Goal: Information Seeking & Learning: Learn about a topic

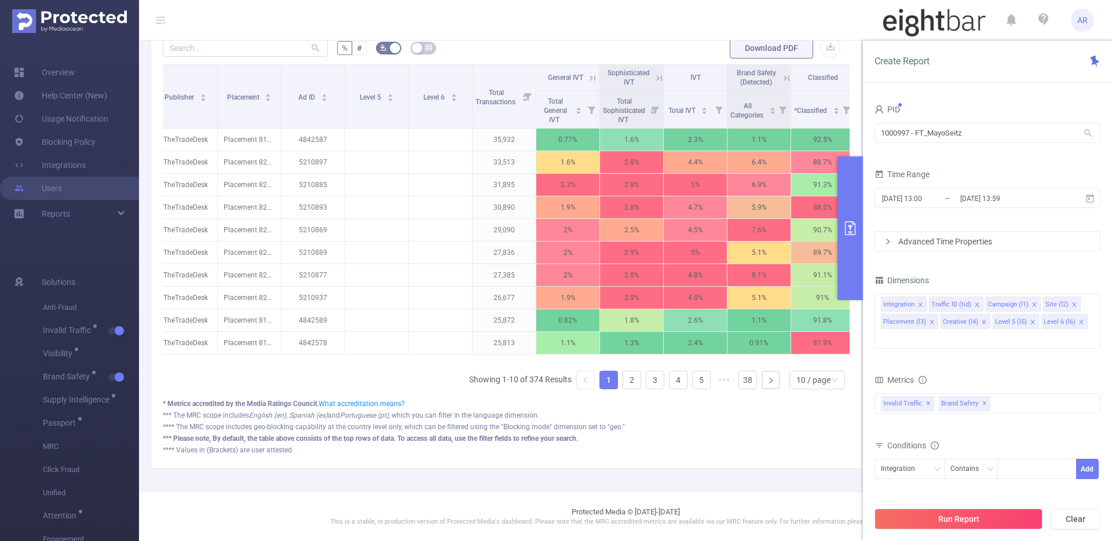
scroll to position [0, 241]
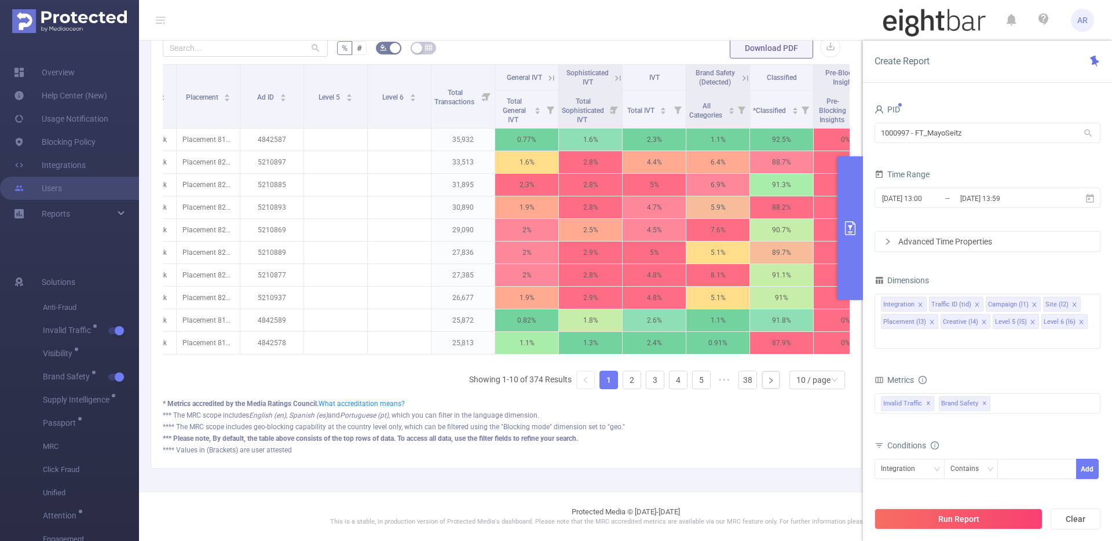
click at [618, 73] on icon at bounding box center [618, 78] width 10 height 10
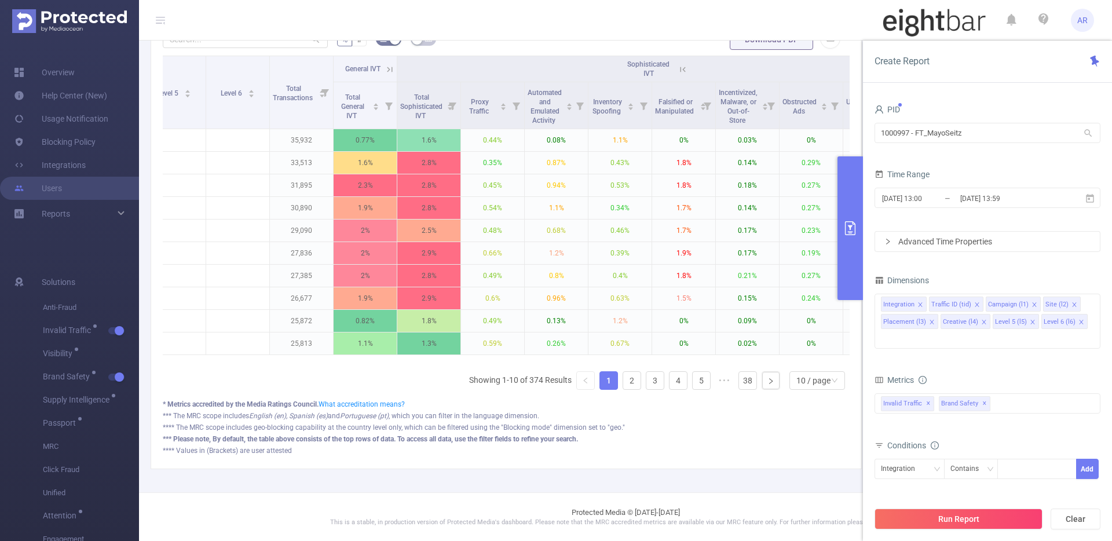
scroll to position [0, 405]
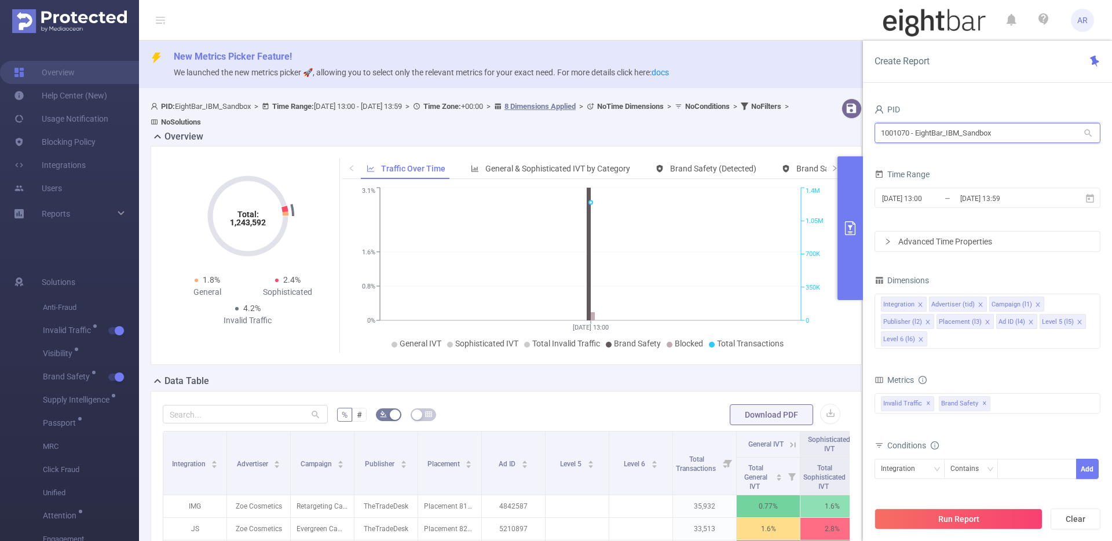
click at [917, 137] on input "1001070 - EightBar_IBM_Sandbox" at bounding box center [987, 133] width 226 height 20
type input "mayo"
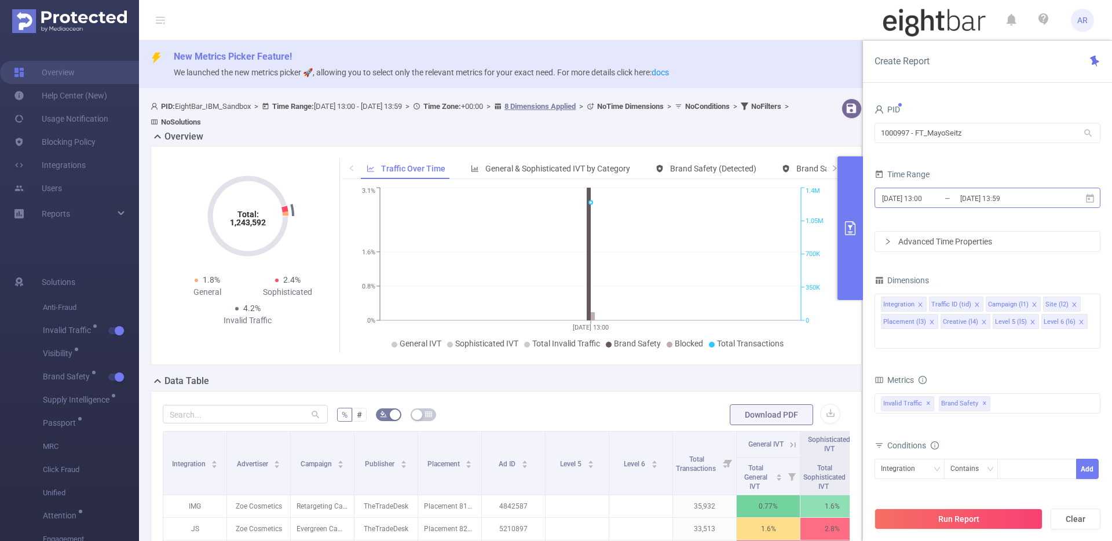
click at [983, 199] on input "[DATE] 13:59" at bounding box center [1006, 199] width 94 height 16
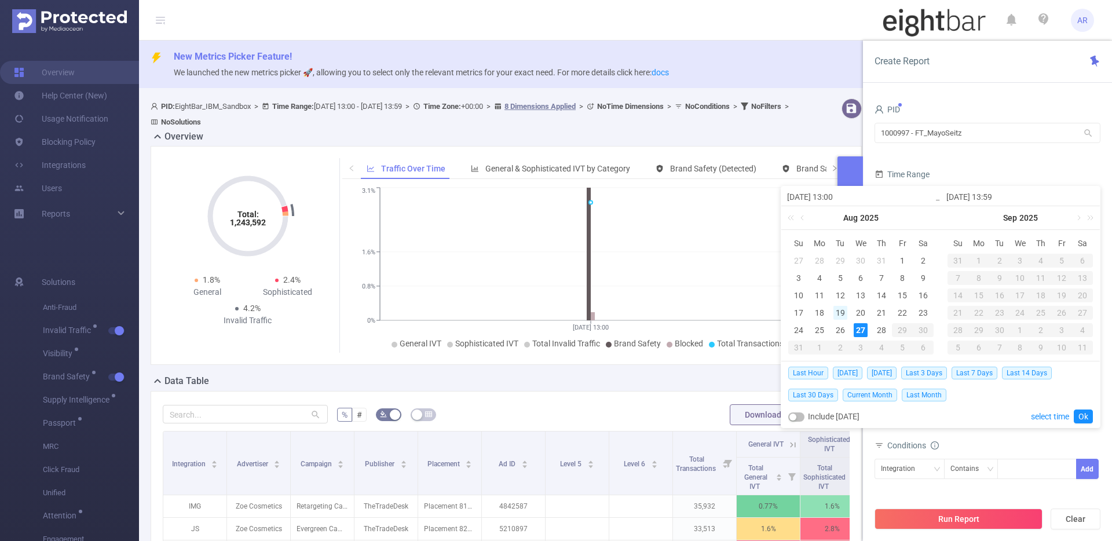
click at [839, 310] on div "19" at bounding box center [840, 313] width 14 height 14
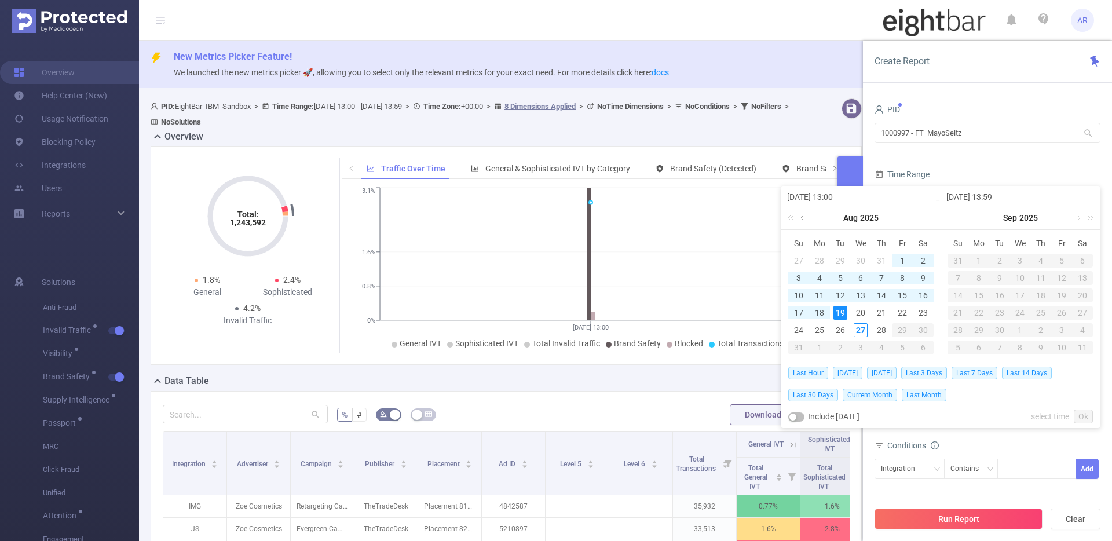
click at [799, 217] on link at bounding box center [803, 217] width 10 height 23
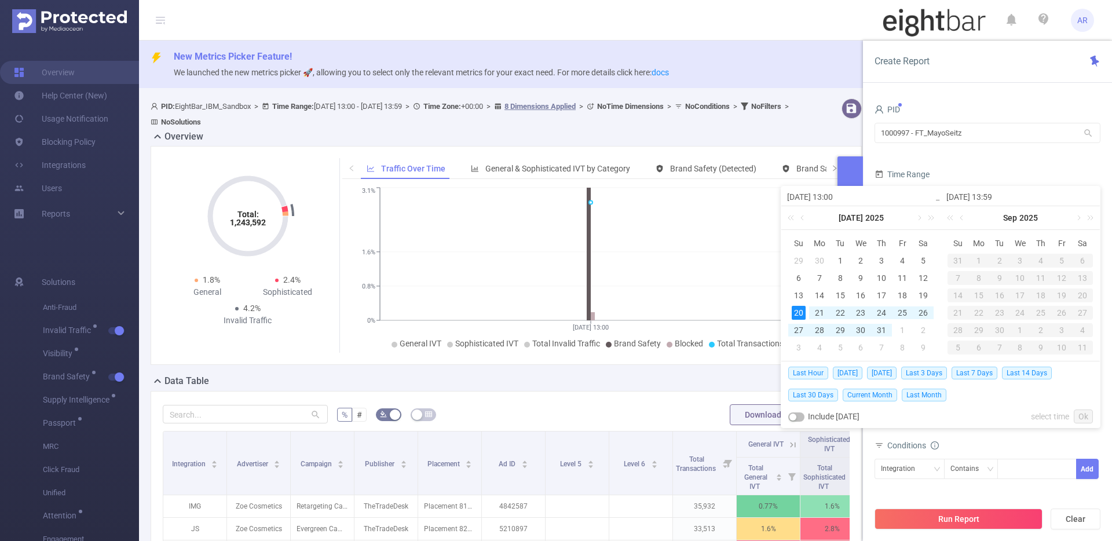
click at [801, 308] on div "20" at bounding box center [799, 313] width 14 height 14
type input "[DATE] 13:00"
type input "[DATE] 13:59"
type input "[DATE] 13:00"
type input "[DATE] 13:59"
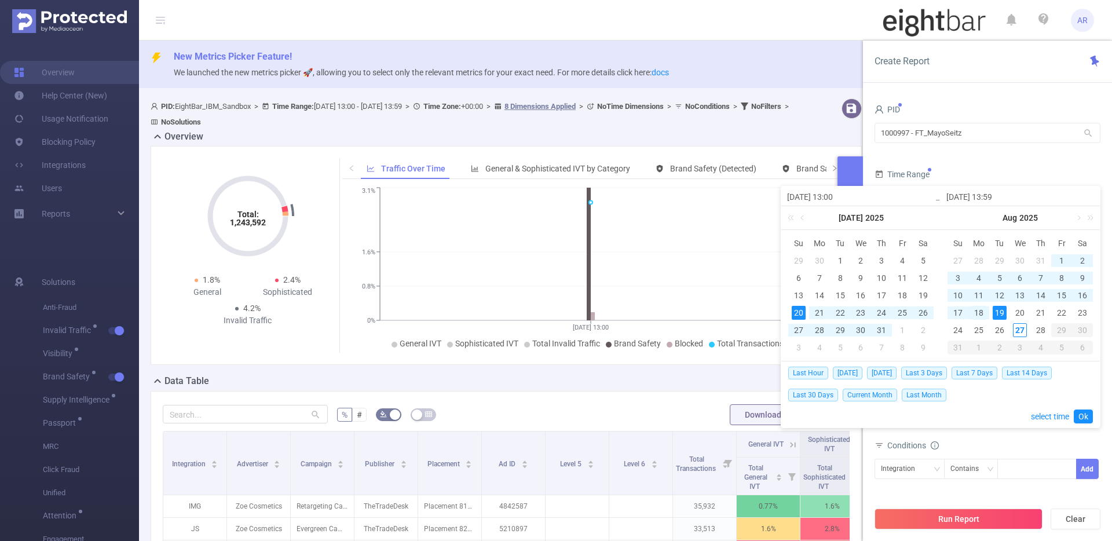
click at [984, 310] on div "18" at bounding box center [979, 313] width 14 height 14
click at [799, 313] on div "20" at bounding box center [799, 313] width 14 height 14
type input "[DATE] 13:59"
click at [1085, 412] on link "Ok" at bounding box center [1083, 416] width 19 height 14
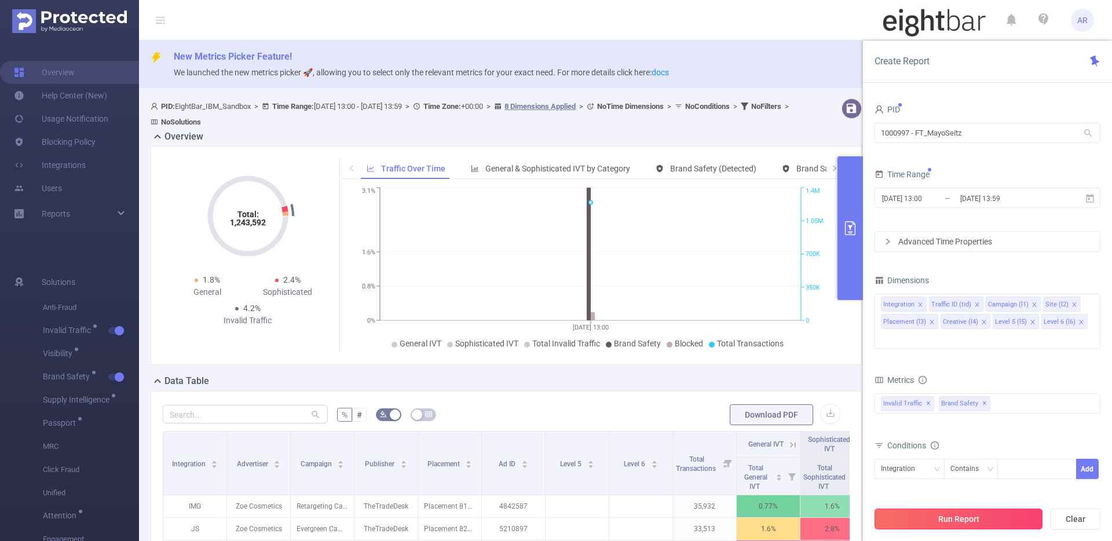
click at [910, 515] on button "Run Report" at bounding box center [958, 518] width 168 height 21
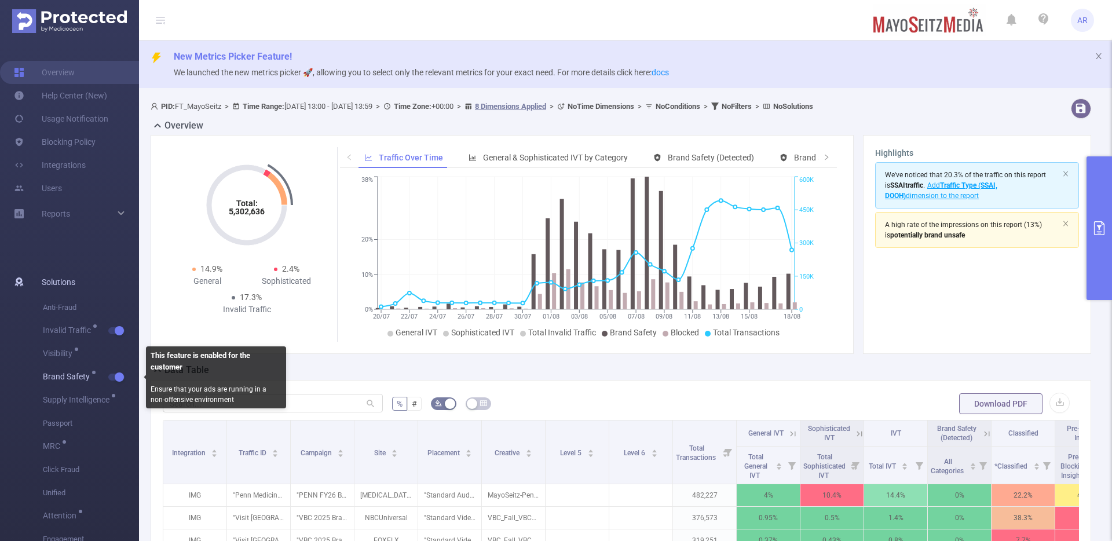
click at [123, 378] on button "button" at bounding box center [116, 377] width 16 height 7
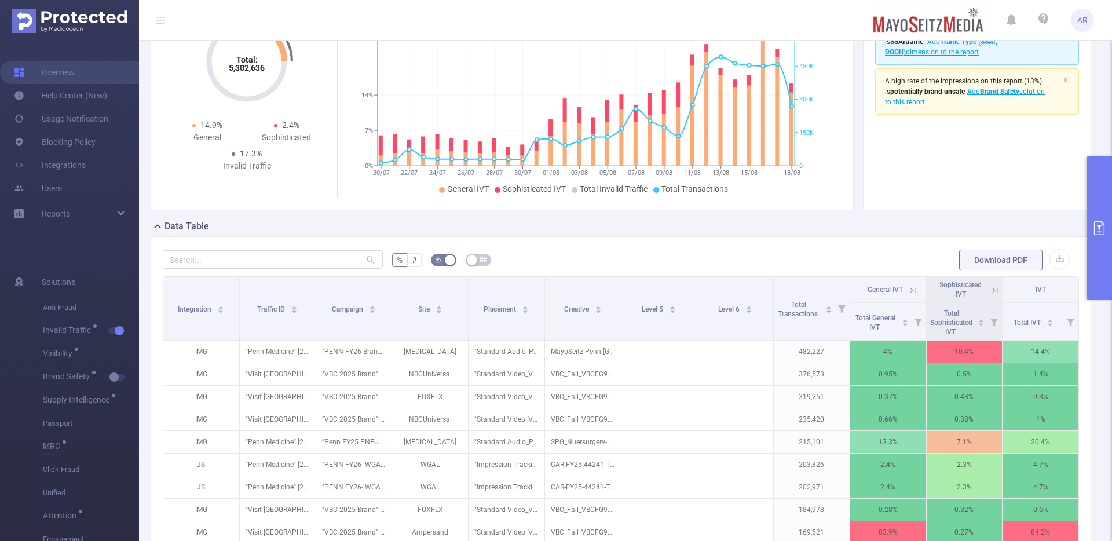
scroll to position [158, 0]
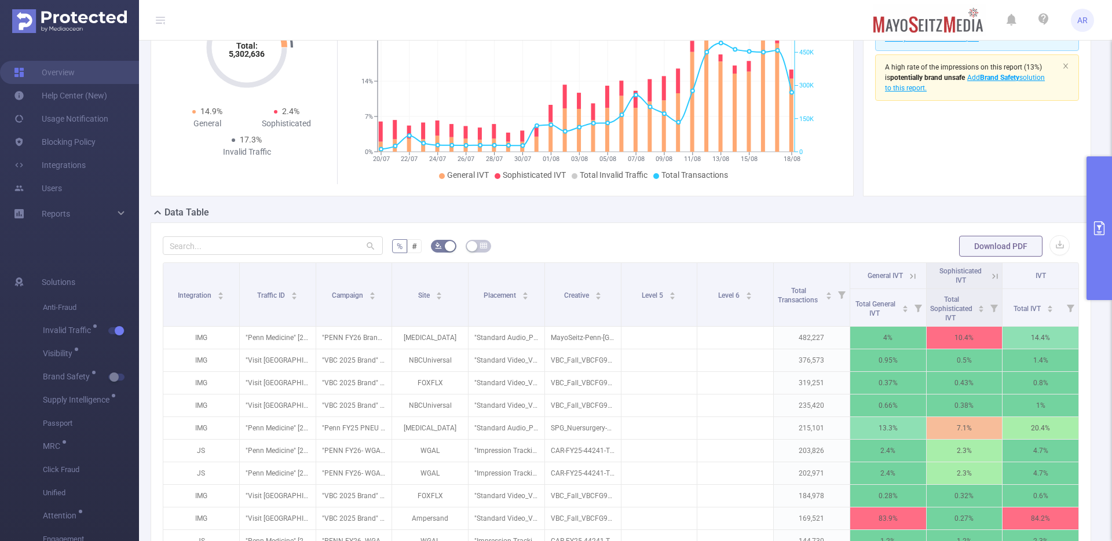
click at [1100, 200] on button "primary" at bounding box center [1098, 228] width 25 height 144
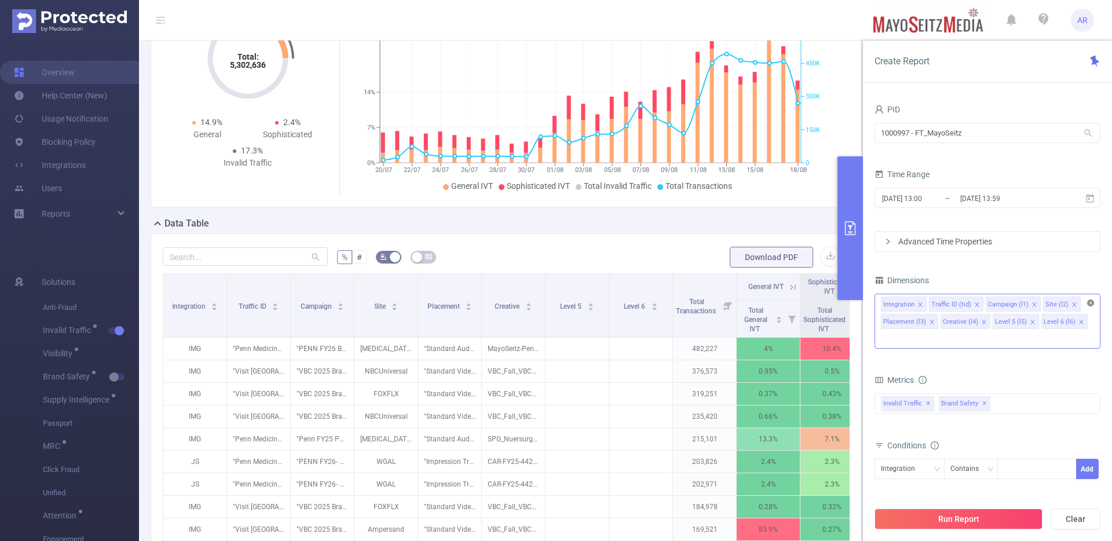
click at [1088, 302] on icon "icon: close-circle" at bounding box center [1090, 302] width 7 height 7
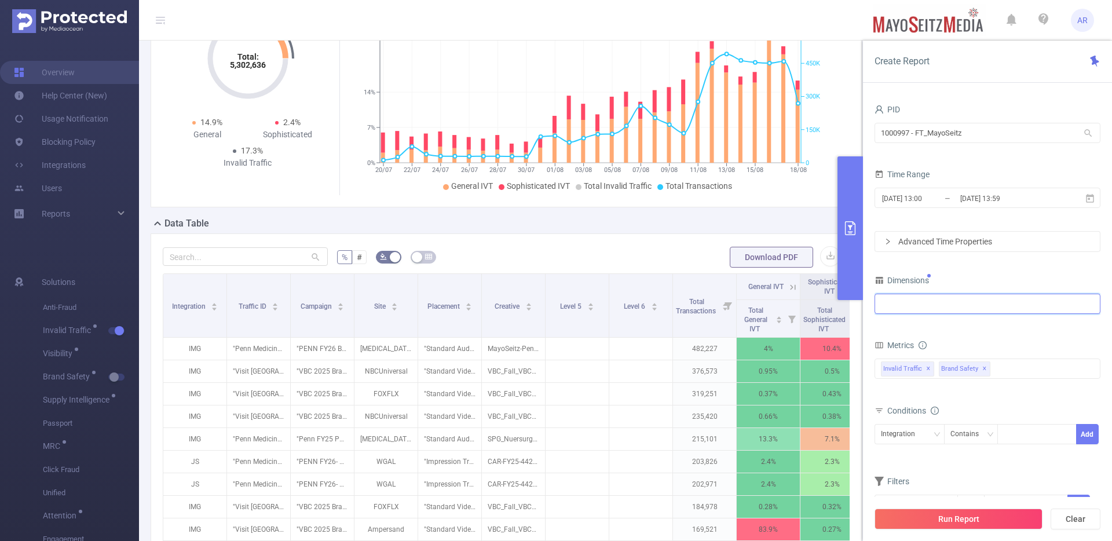
click at [973, 306] on div at bounding box center [987, 303] width 213 height 19
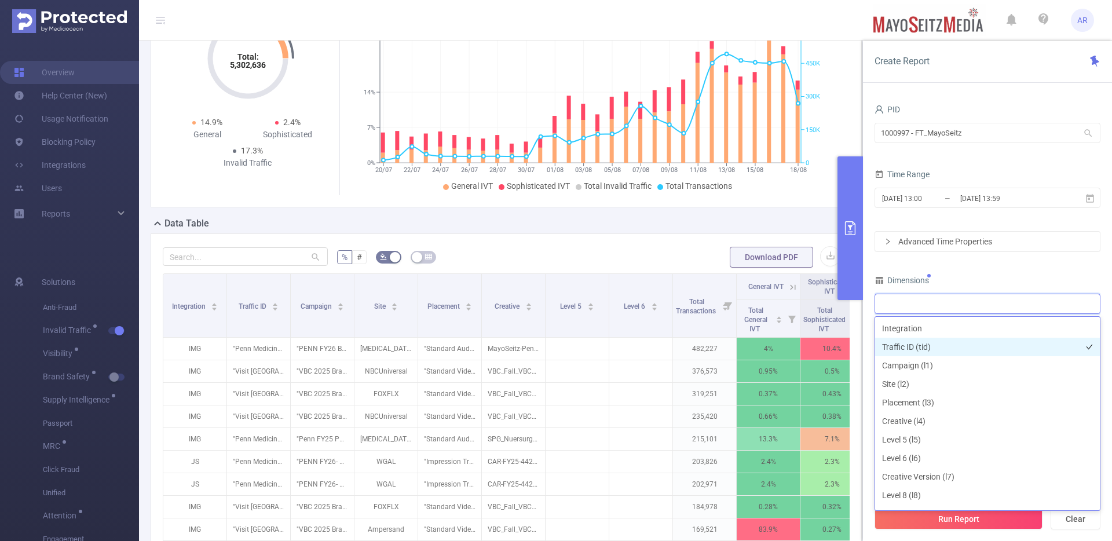
click at [936, 343] on li "Traffic ID (tid)" at bounding box center [987, 347] width 225 height 19
click at [900, 522] on button "Run Report" at bounding box center [958, 518] width 168 height 21
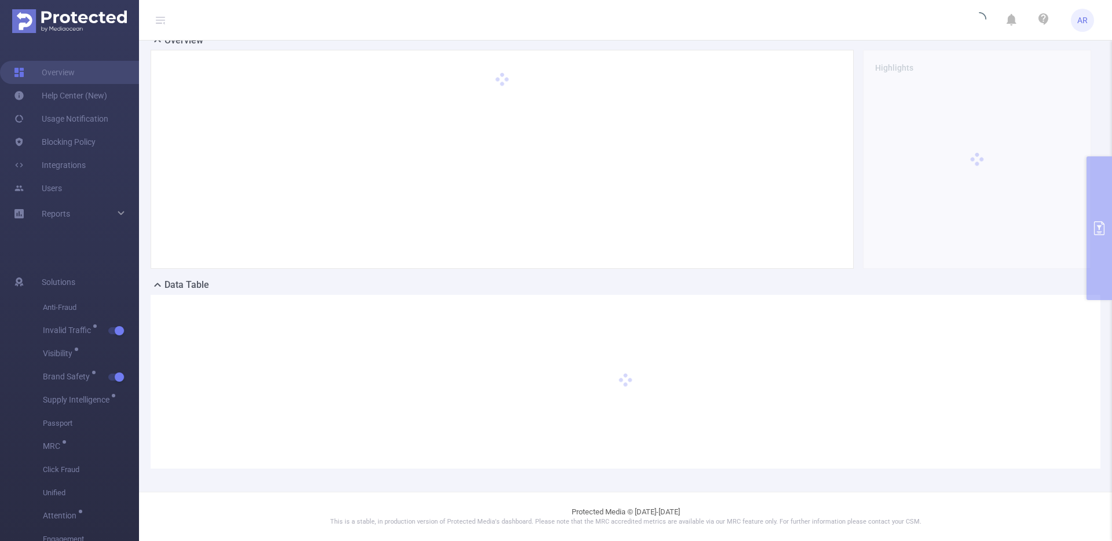
scroll to position [85, 0]
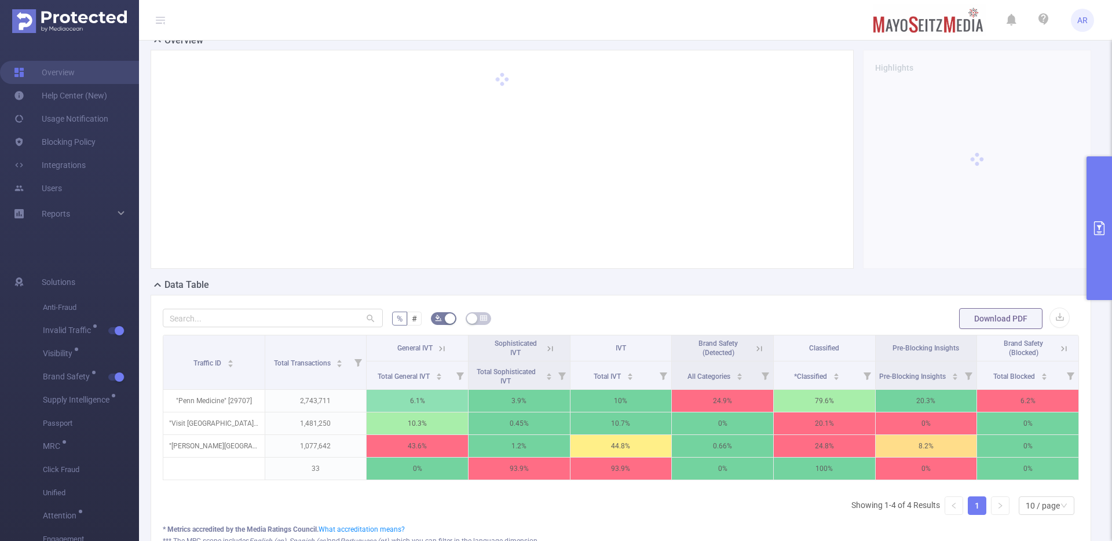
click at [433, 350] on icon at bounding box center [440, 348] width 14 height 12
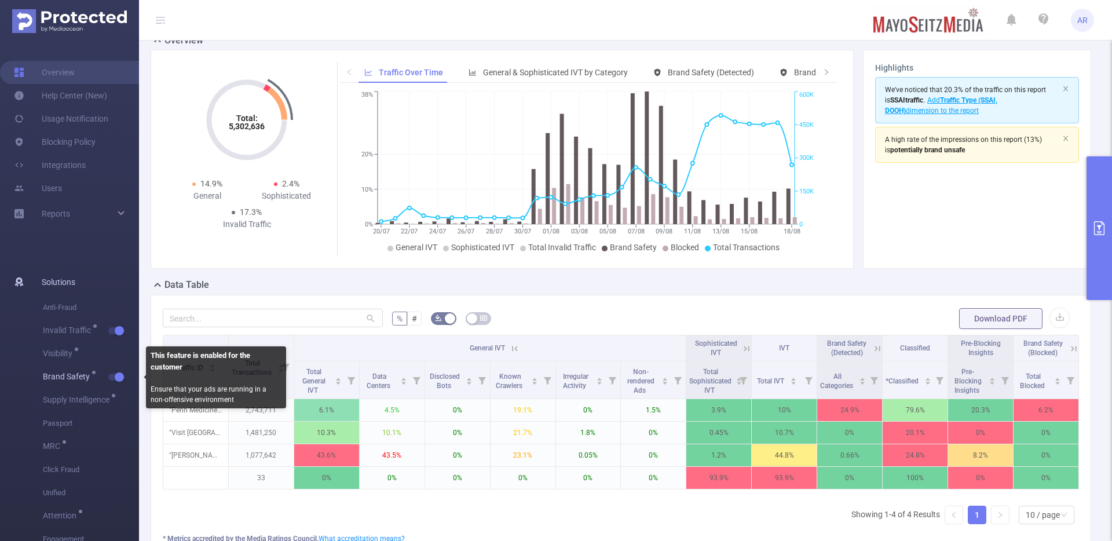
click at [124, 376] on span "button" at bounding box center [118, 377] width 15 height 6
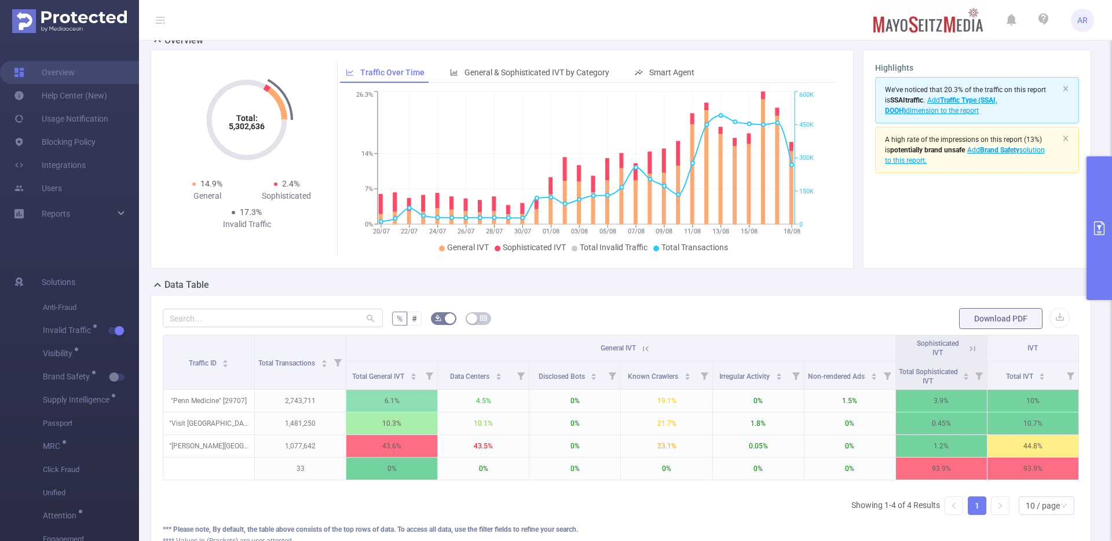
click at [967, 350] on icon at bounding box center [972, 348] width 10 height 10
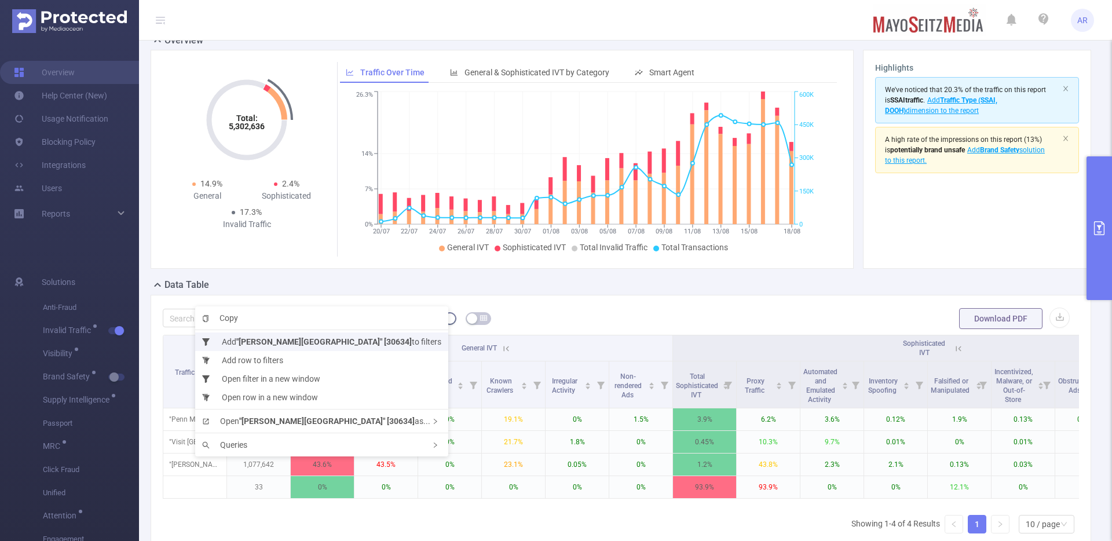
click at [260, 339] on b ""[PERSON_NAME][GEOGRAPHIC_DATA]" [30634]" at bounding box center [323, 341] width 175 height 9
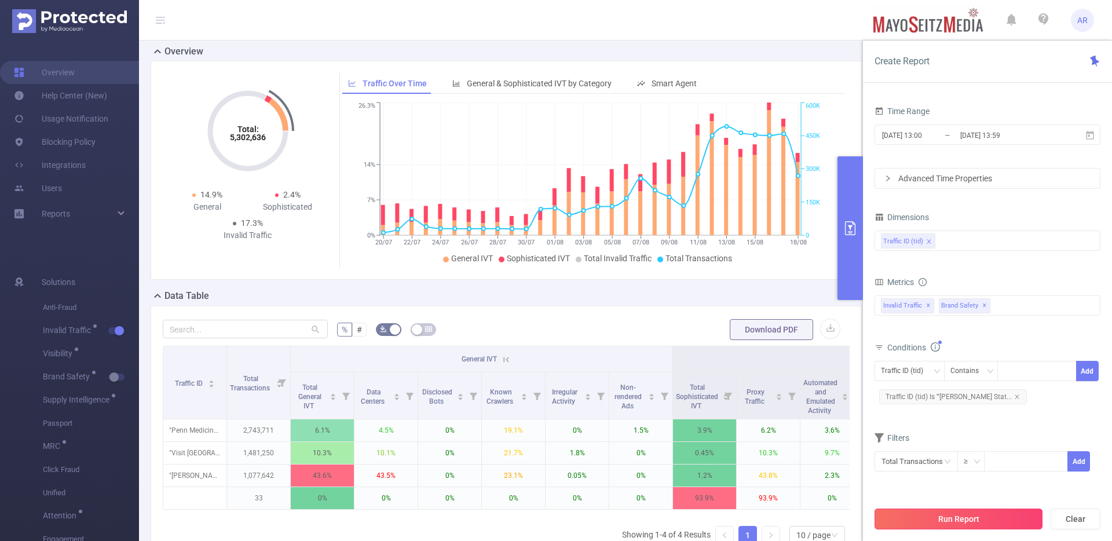
click at [960, 522] on button "Run Report" at bounding box center [958, 518] width 168 height 21
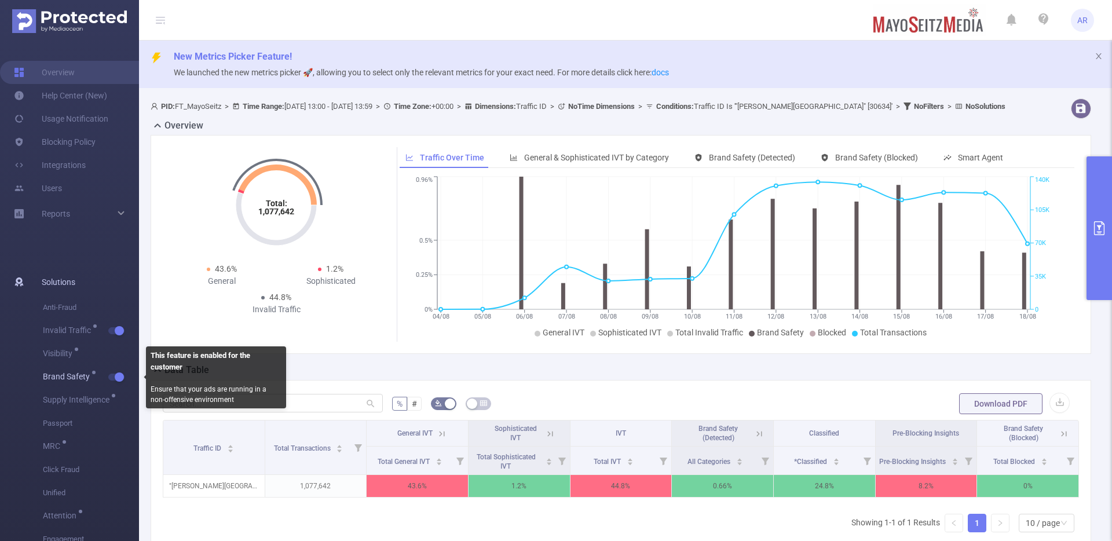
click at [120, 377] on button "button" at bounding box center [116, 377] width 16 height 7
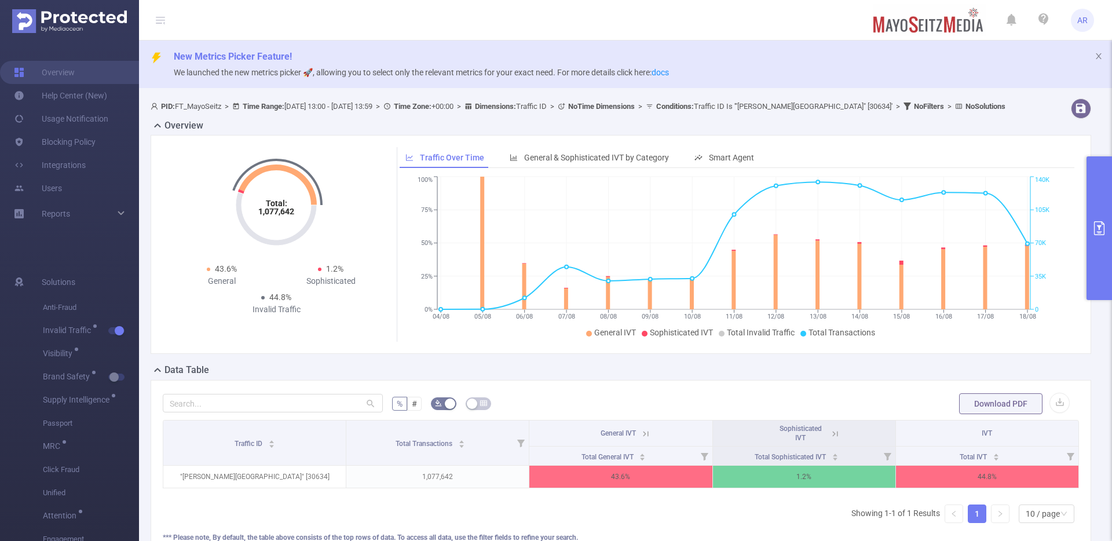
click at [643, 436] on icon at bounding box center [645, 433] width 5 height 5
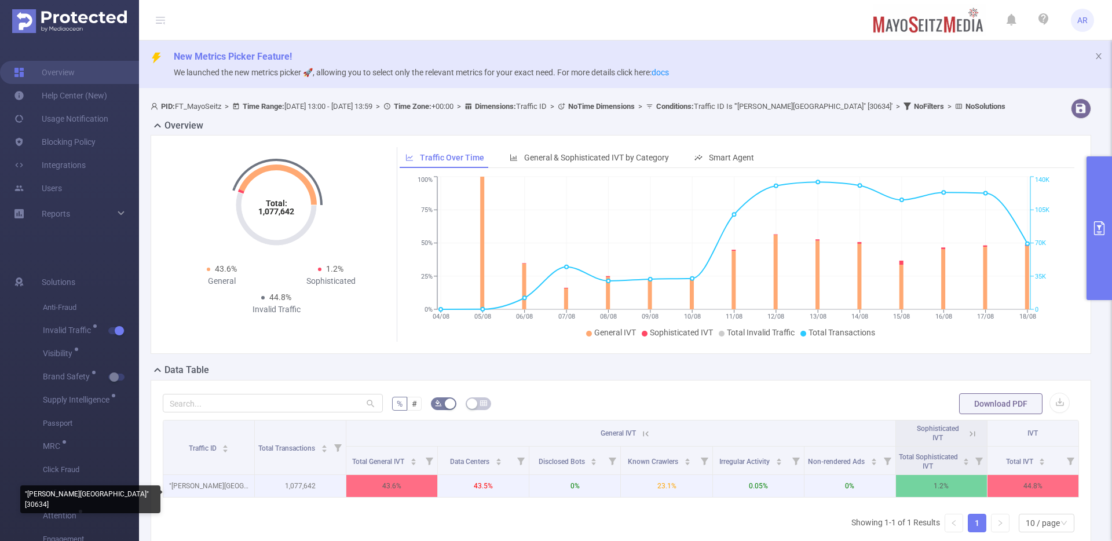
click at [196, 496] on p ""[PERSON_NAME][GEOGRAPHIC_DATA]" [30634]" at bounding box center [208, 486] width 91 height 22
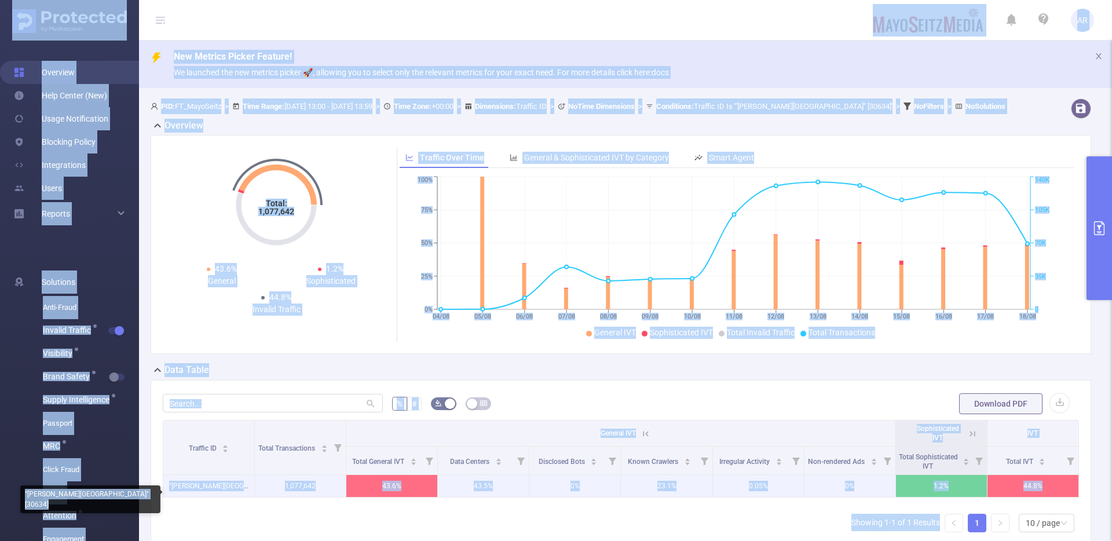
click at [196, 496] on p ""[PERSON_NAME][GEOGRAPHIC_DATA]" [30634]" at bounding box center [208, 486] width 91 height 22
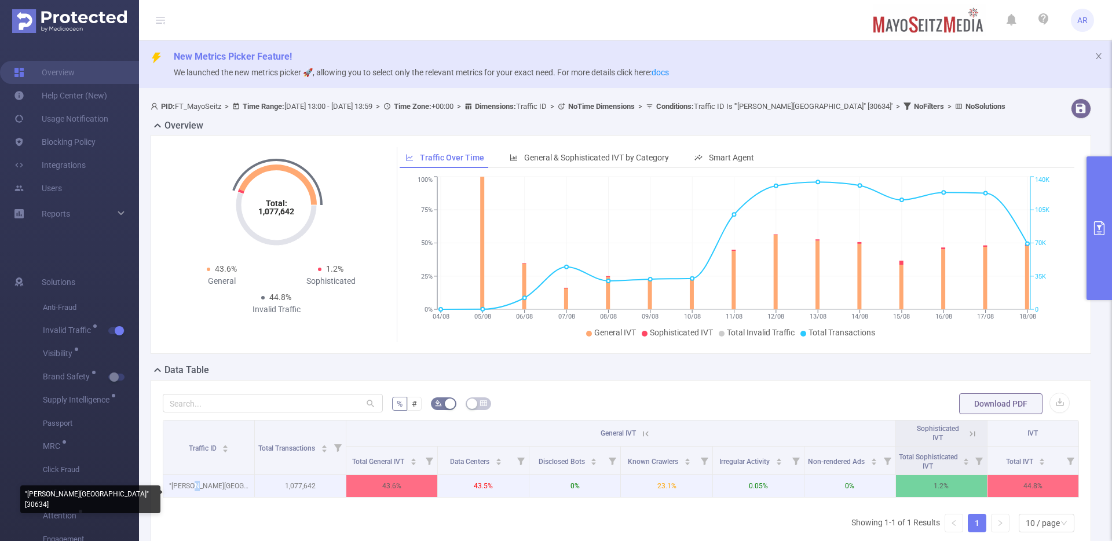
click at [196, 496] on p ""[PERSON_NAME][GEOGRAPHIC_DATA]" [30634]" at bounding box center [208, 486] width 91 height 22
click at [147, 496] on div ""[PERSON_NAME][GEOGRAPHIC_DATA]" [30634]" at bounding box center [90, 499] width 140 height 28
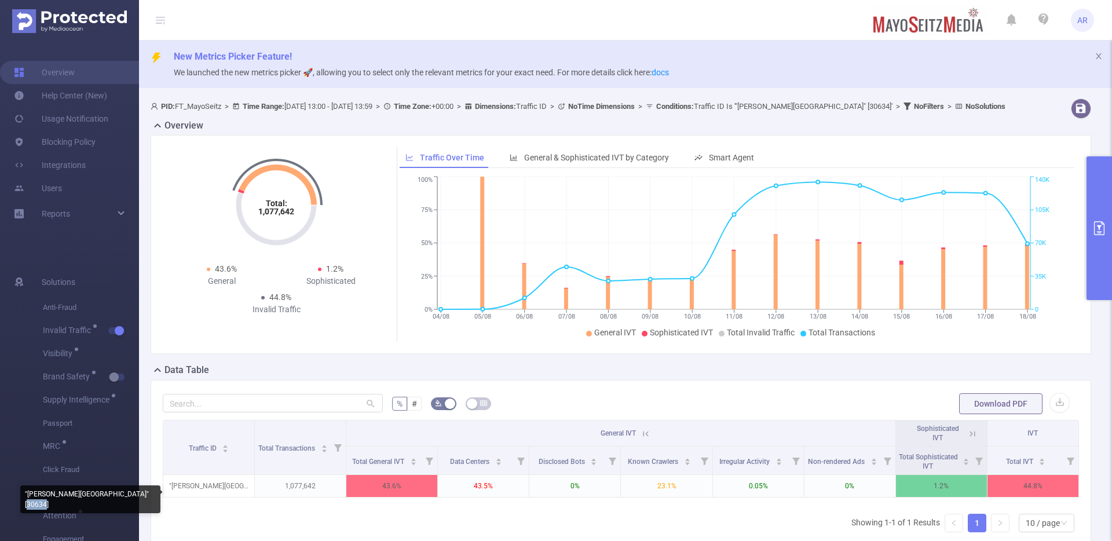
click at [147, 496] on div ""[PERSON_NAME][GEOGRAPHIC_DATA]" [30634]" at bounding box center [90, 499] width 140 height 28
copy div ""[PERSON_NAME][GEOGRAPHIC_DATA]" [30634]"
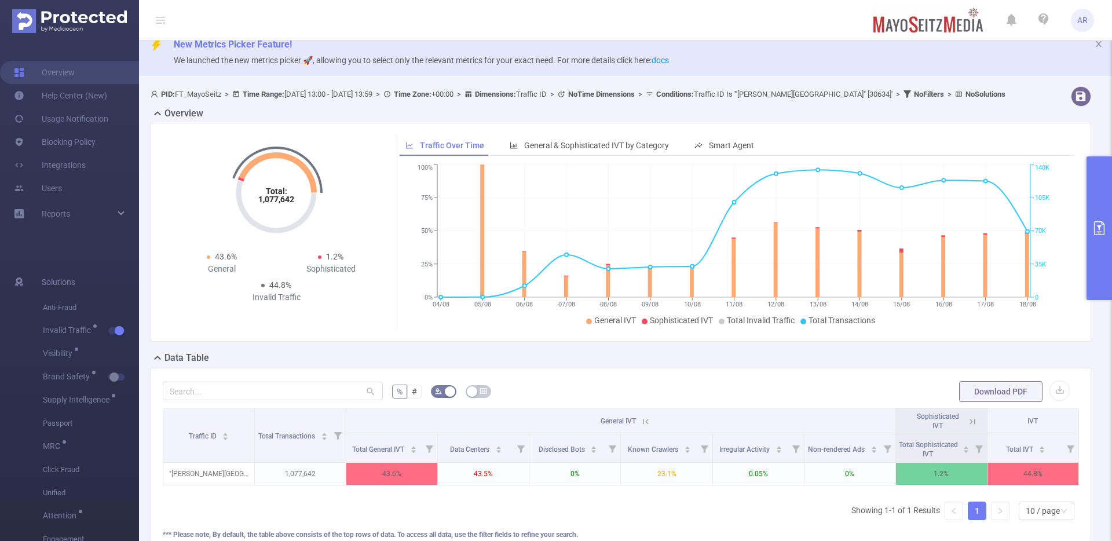
scroll to position [70, 0]
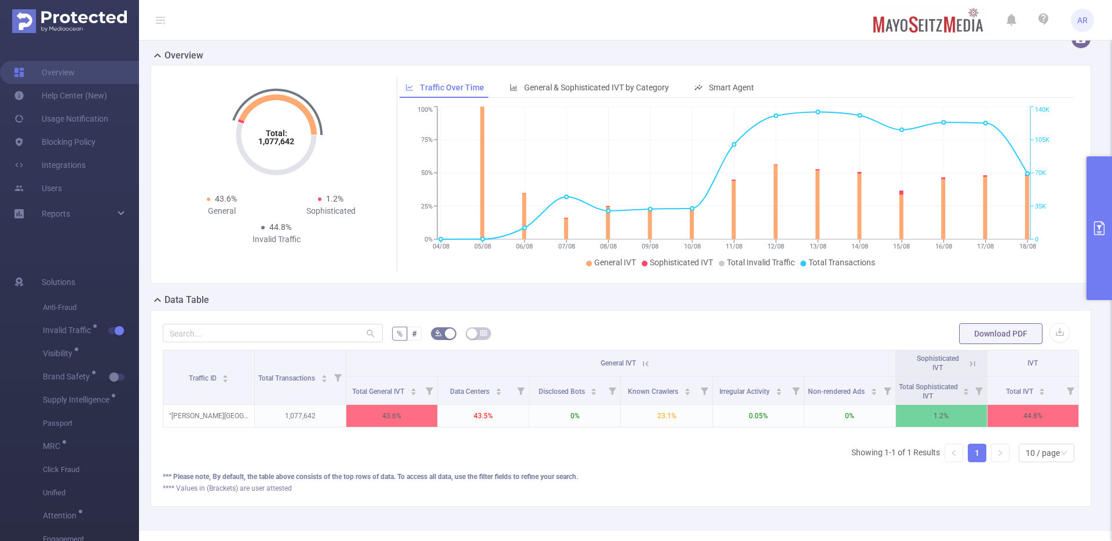
click at [967, 369] on icon at bounding box center [972, 363] width 10 height 10
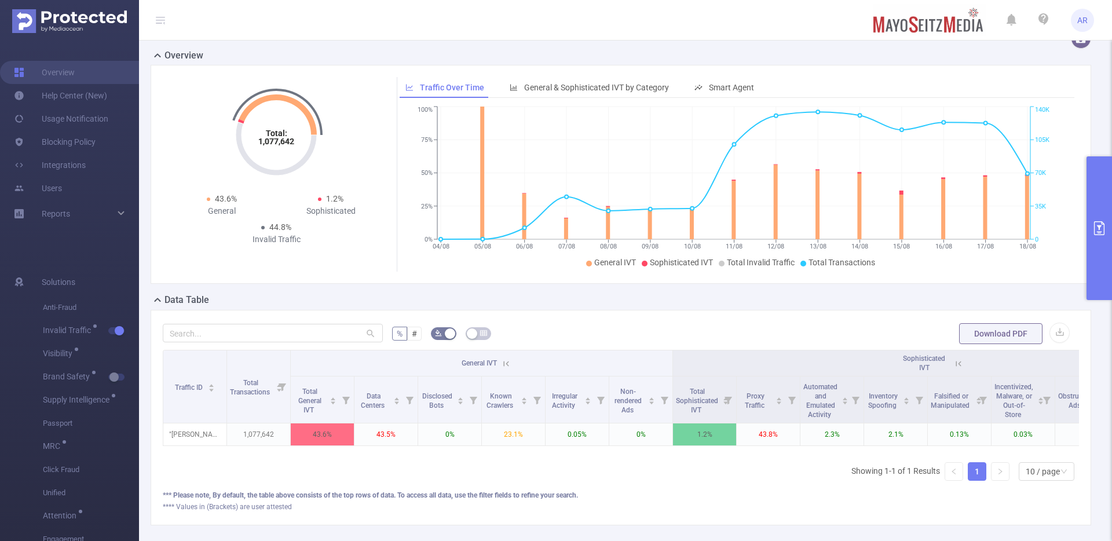
click at [1092, 266] on button "primary" at bounding box center [1098, 228] width 25 height 144
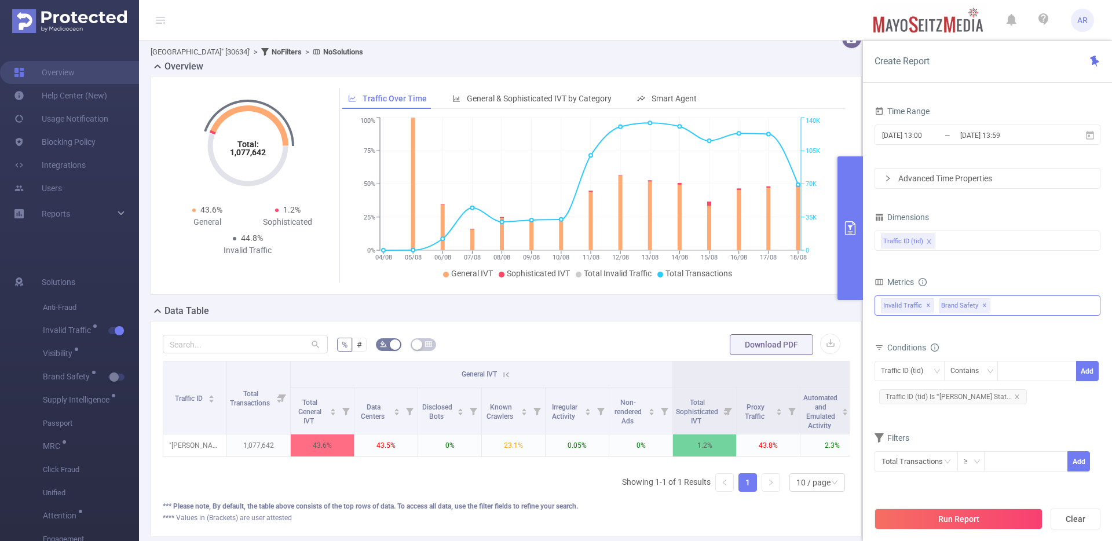
click at [1034, 313] on div "Invalid Traffic ✕ Brand Safety ✕" at bounding box center [987, 305] width 226 height 20
click at [976, 416] on form "Dimensions Traffic ID (tid) Metrics total Total General IVT Data Centers Disclo…" at bounding box center [987, 347] width 226 height 277
click at [983, 237] on div "Traffic ID (tid)" at bounding box center [987, 240] width 213 height 19
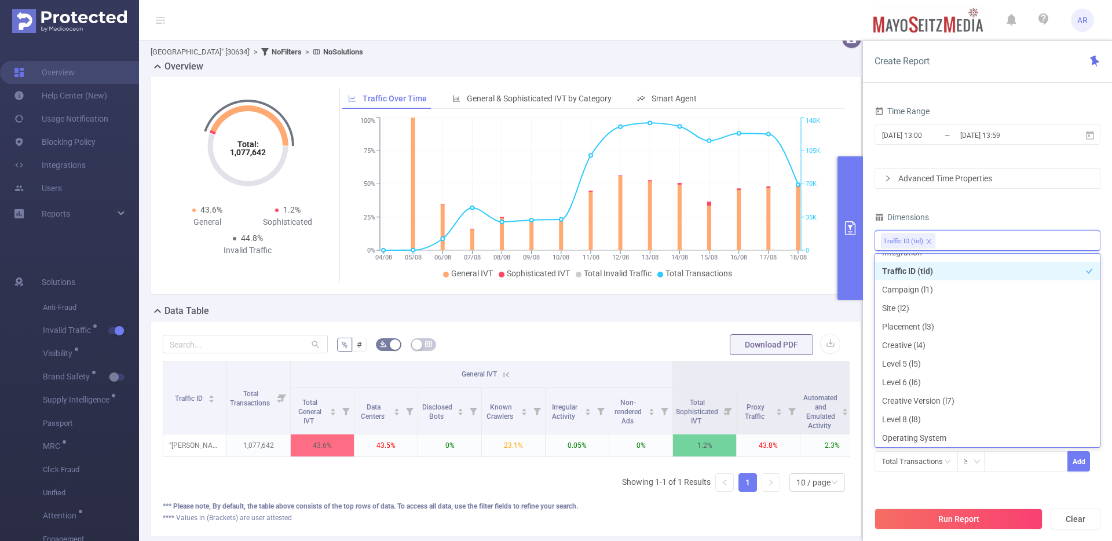
scroll to position [2, 0]
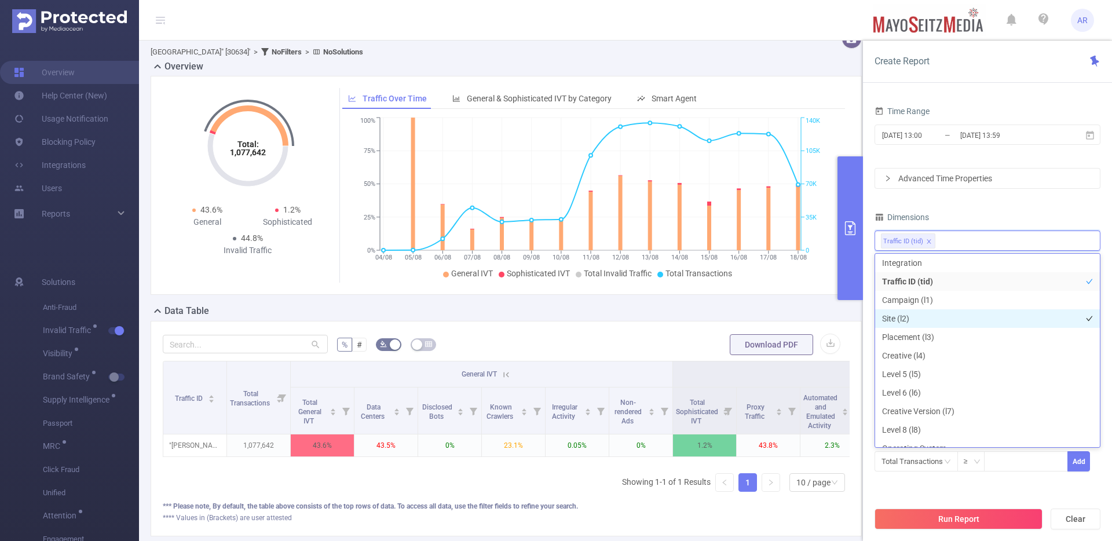
click at [918, 315] on li "Site (l2)" at bounding box center [987, 318] width 225 height 19
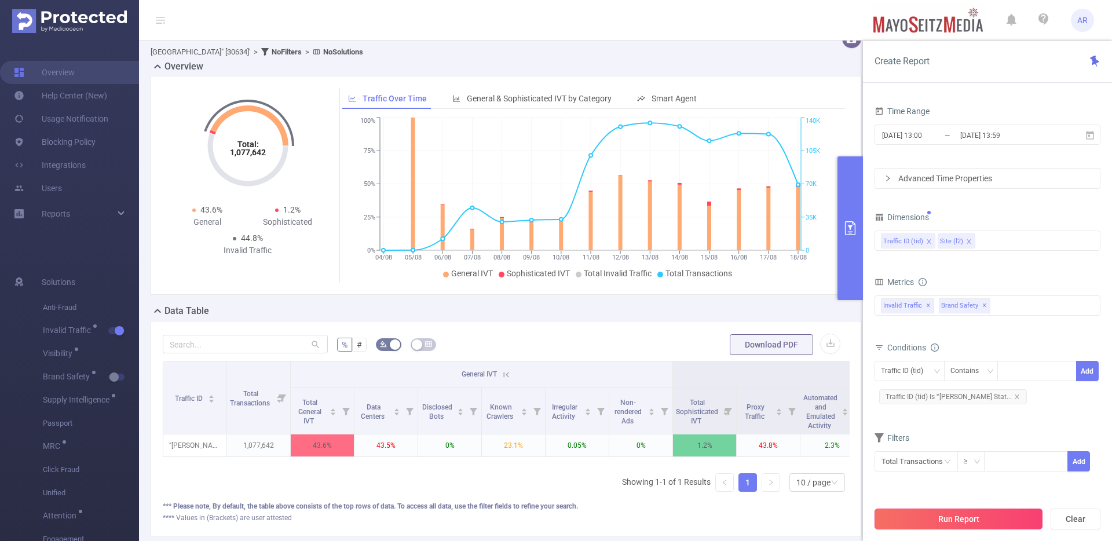
click at [942, 518] on button "Run Report" at bounding box center [958, 518] width 168 height 21
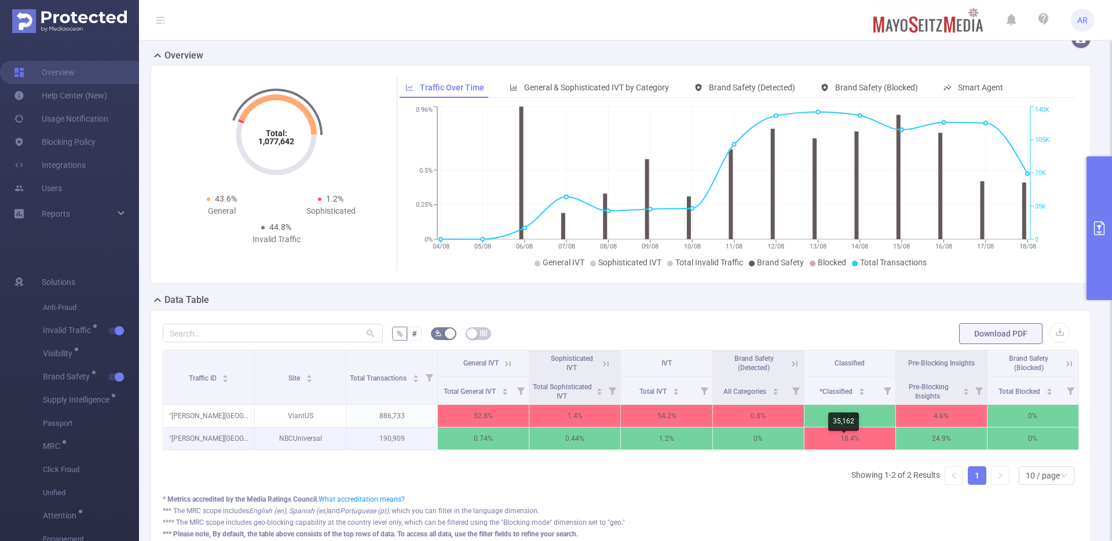
click at [823, 448] on p "18.4%" at bounding box center [849, 438] width 91 height 22
click at [508, 369] on icon at bounding box center [508, 363] width 10 height 10
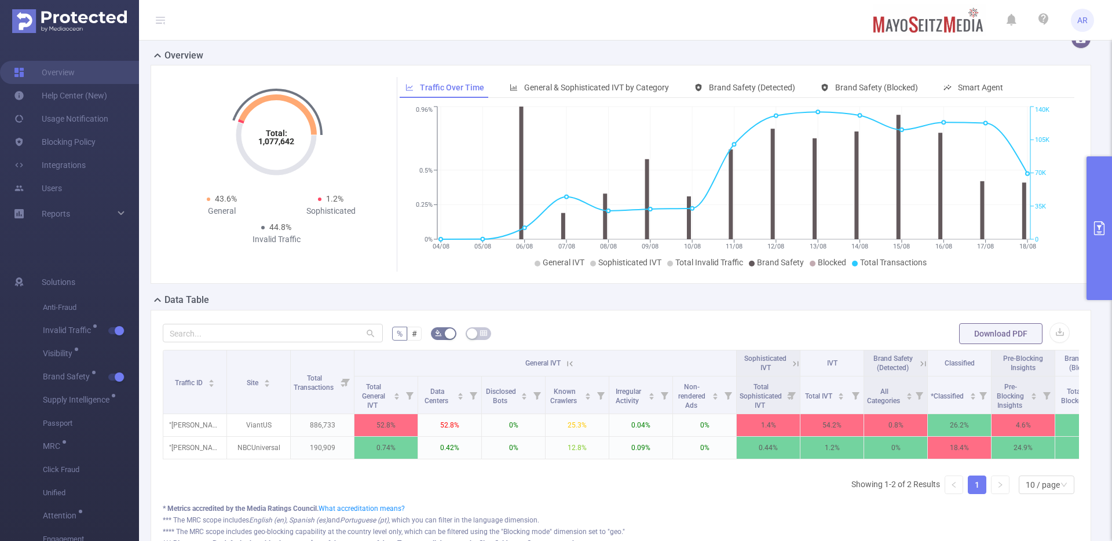
click at [796, 369] on icon at bounding box center [795, 363] width 10 height 10
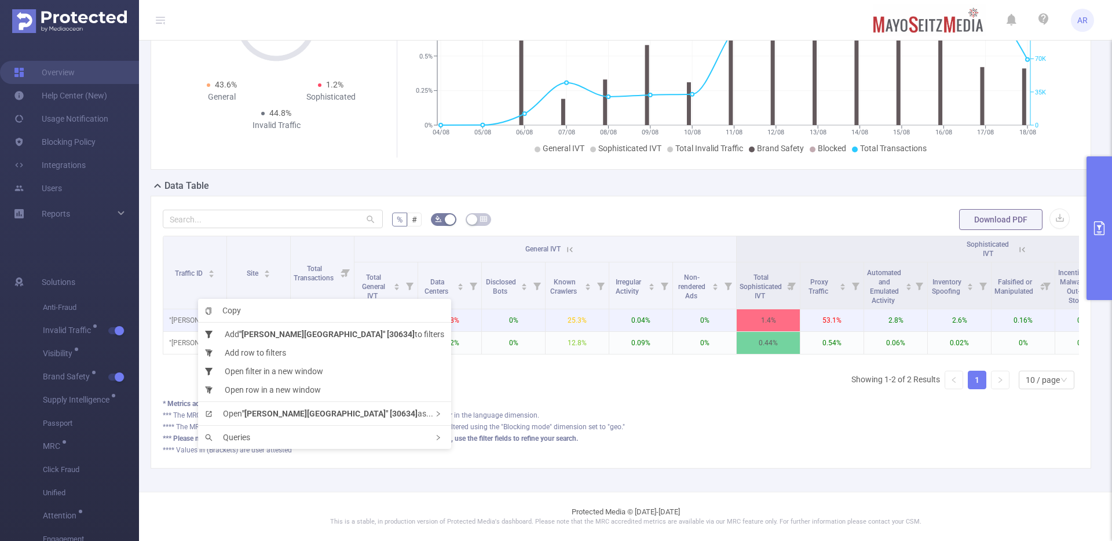
scroll to position [204, 0]
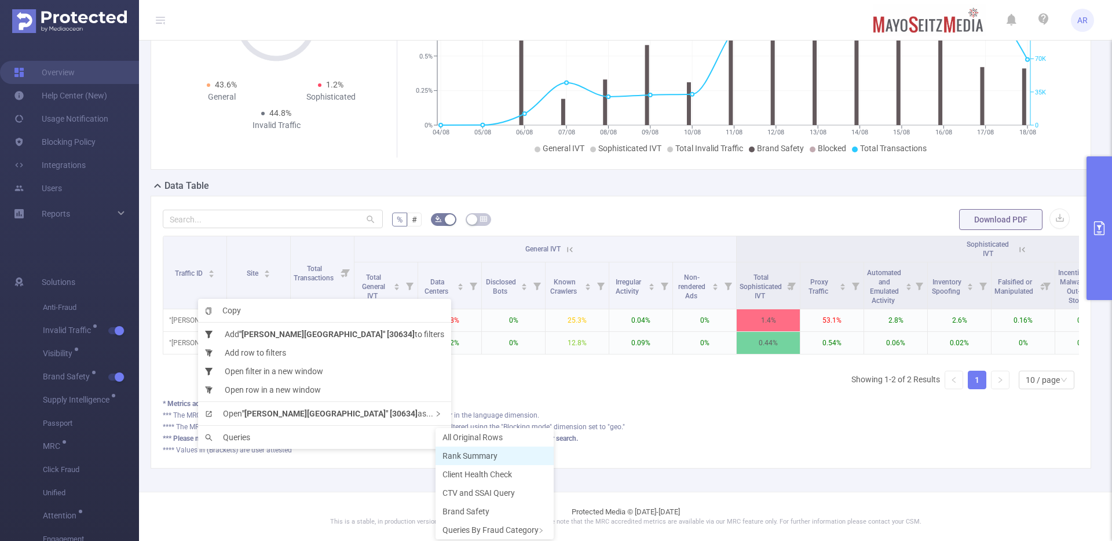
click at [474, 461] on li "Rank Summary" at bounding box center [494, 455] width 118 height 19
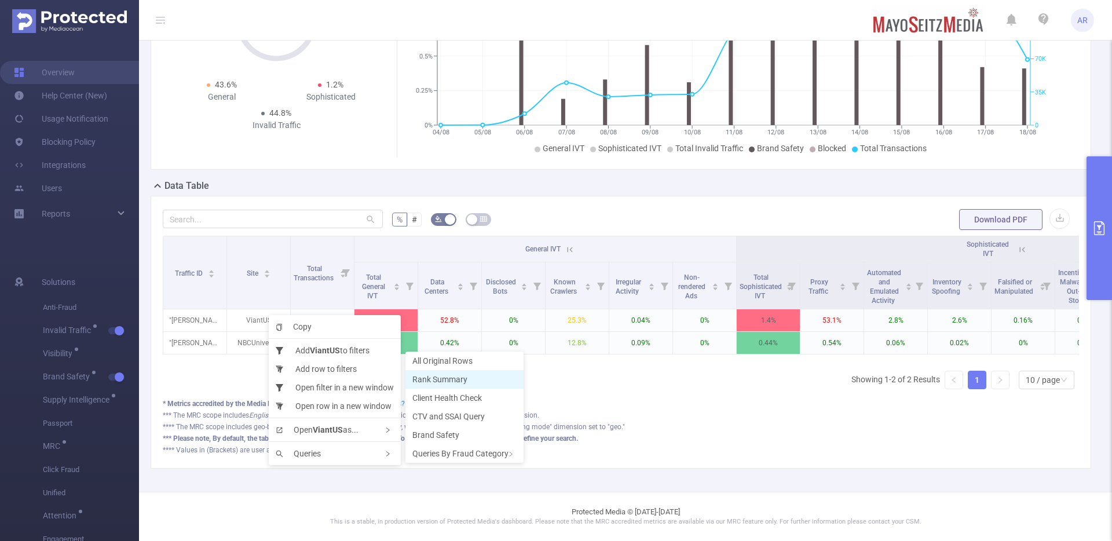
click at [467, 383] on span "Rank Summary" at bounding box center [439, 379] width 55 height 9
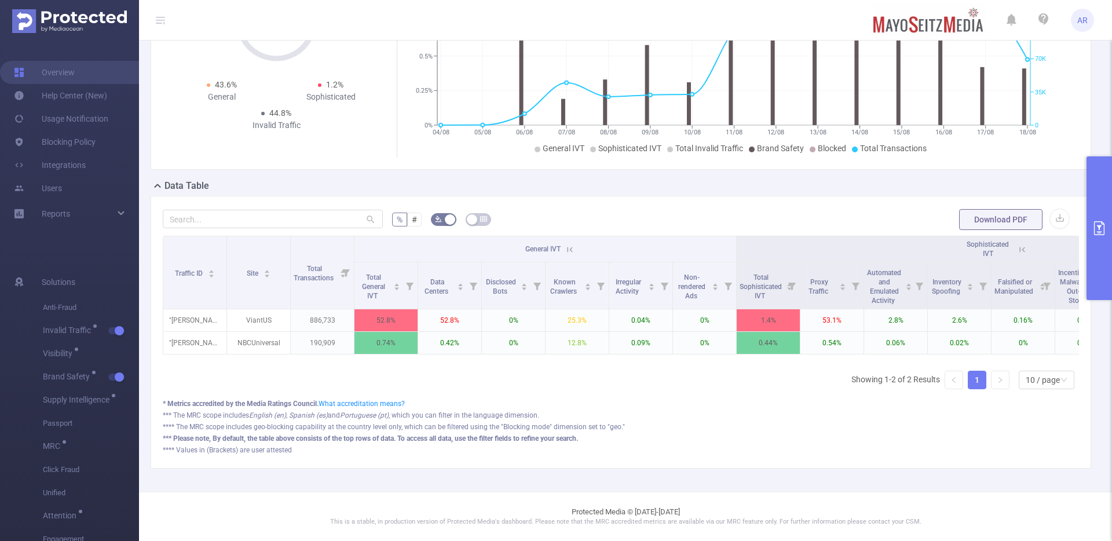
click at [1096, 186] on button "primary" at bounding box center [1098, 228] width 25 height 144
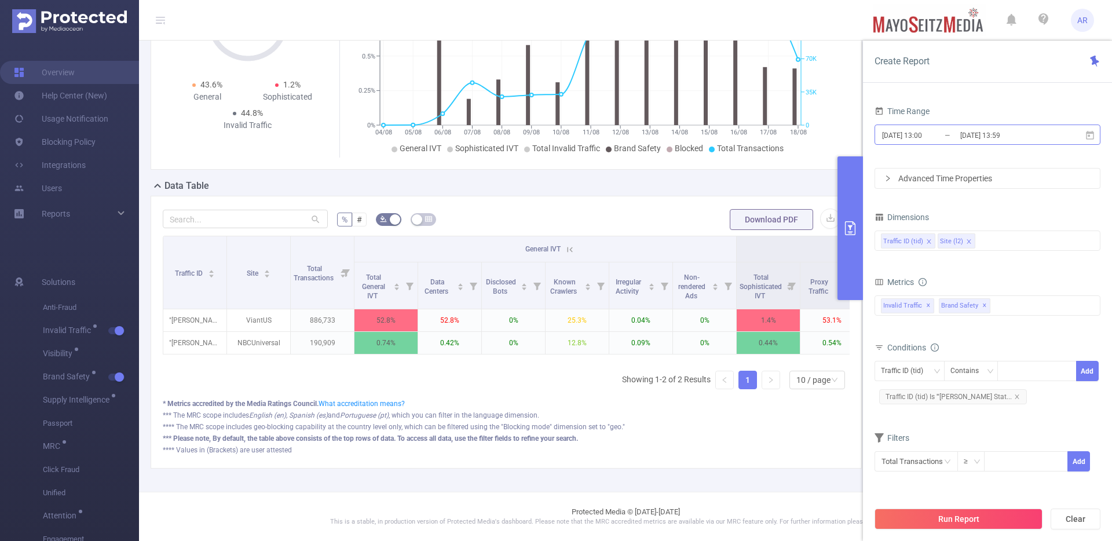
click at [1009, 131] on input "[DATE] 13:59" at bounding box center [1006, 135] width 94 height 16
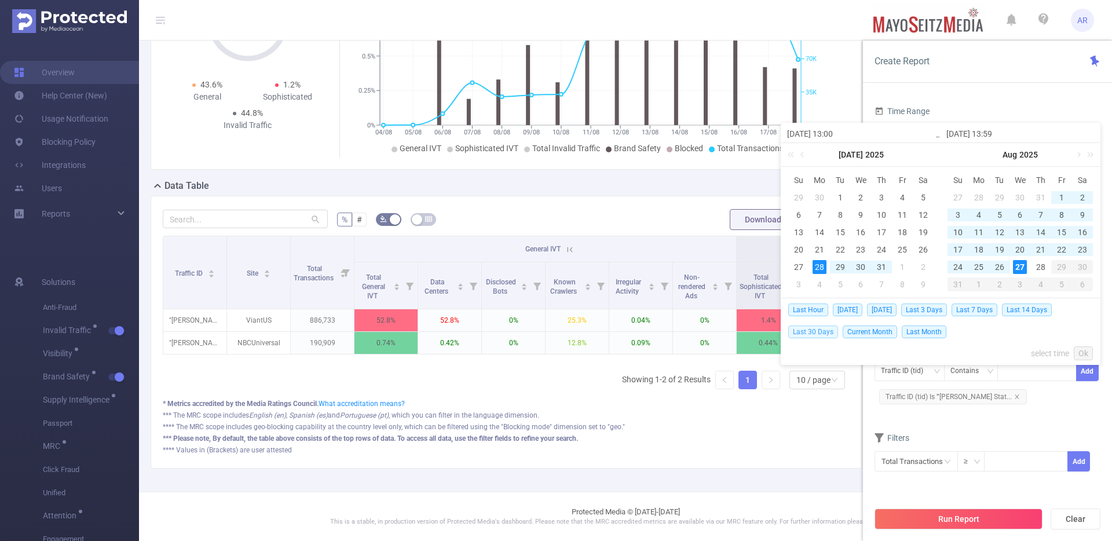
click at [811, 335] on span "Last 30 Days" at bounding box center [813, 331] width 50 height 13
type input "[DATE] 00:00"
type input "[DATE] 23:59"
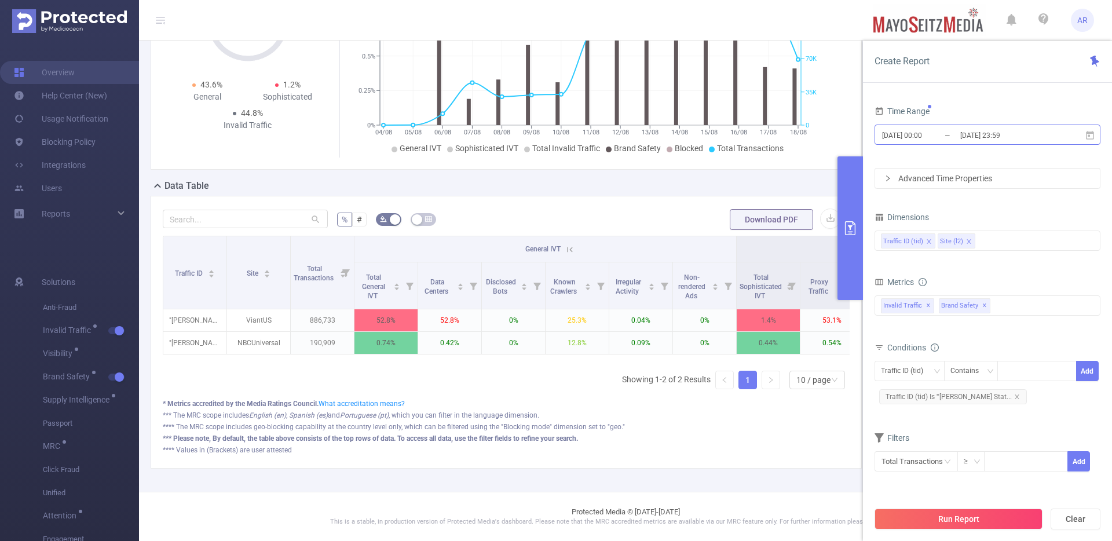
click at [916, 142] on input "[DATE] 00:00" at bounding box center [928, 135] width 94 height 16
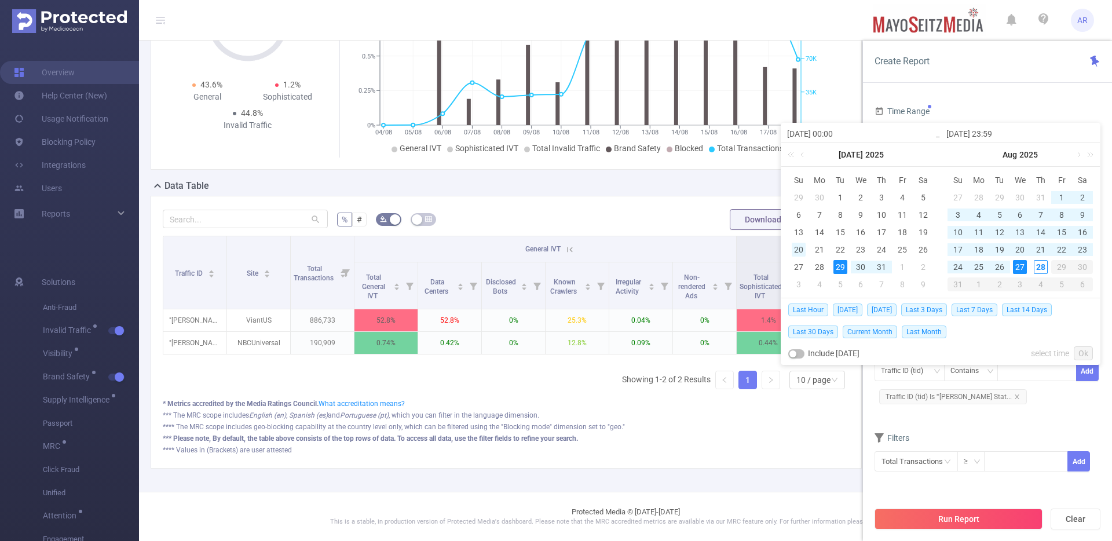
click at [802, 247] on div "20" at bounding box center [799, 250] width 14 height 14
click at [1041, 265] on div "28" at bounding box center [1041, 267] width 14 height 14
type input "[DATE] 00:00"
type input "[DATE] 23:59"
type input "[DATE] 00:00"
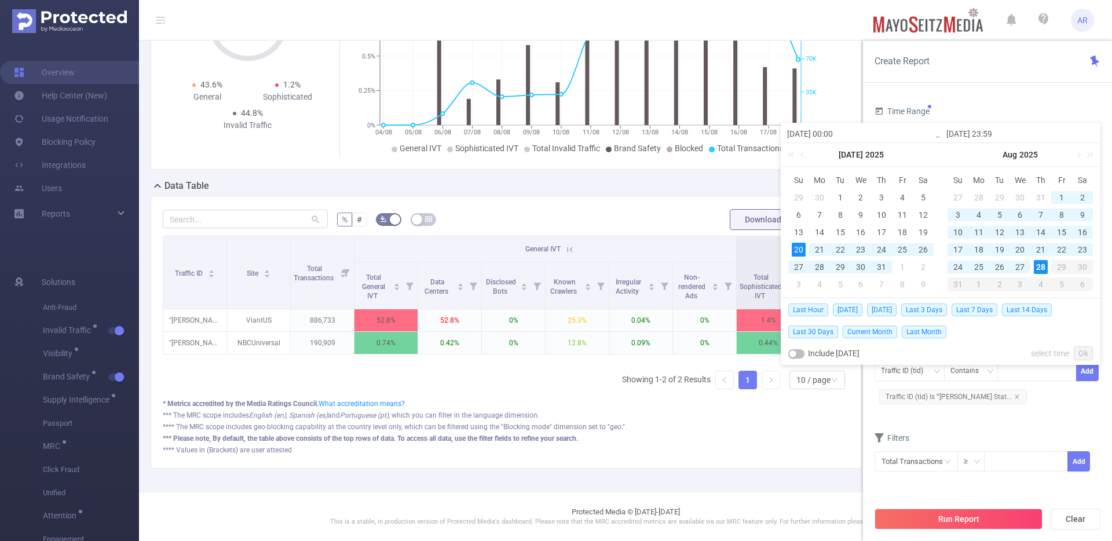
type input "[DATE] 23:59"
click at [1085, 350] on link "Ok" at bounding box center [1083, 353] width 19 height 14
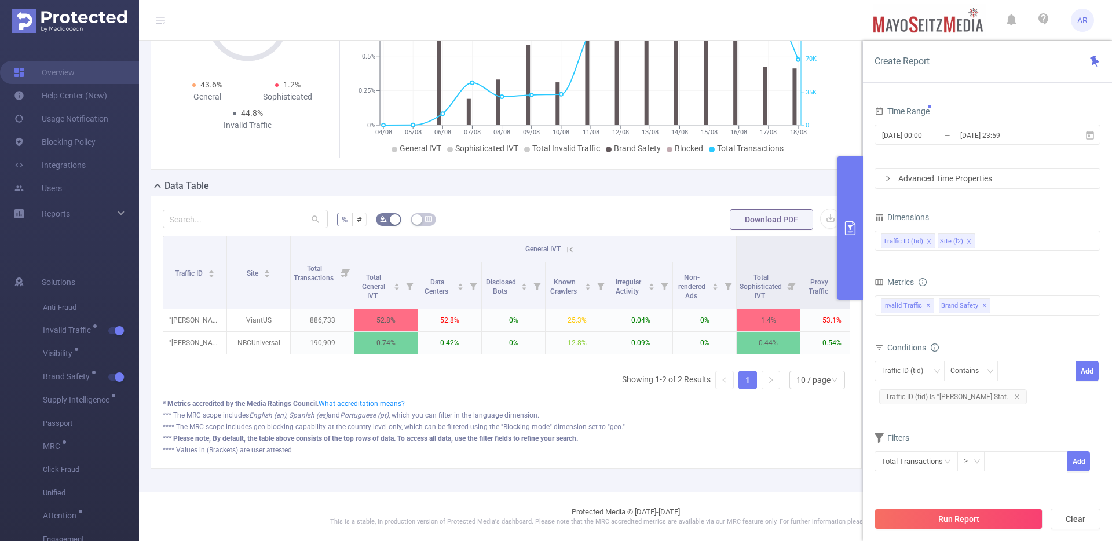
drag, startPoint x: 978, startPoint y: 526, endPoint x: 976, endPoint y: 517, distance: 9.4
click at [978, 526] on button "Run Report" at bounding box center [958, 518] width 168 height 21
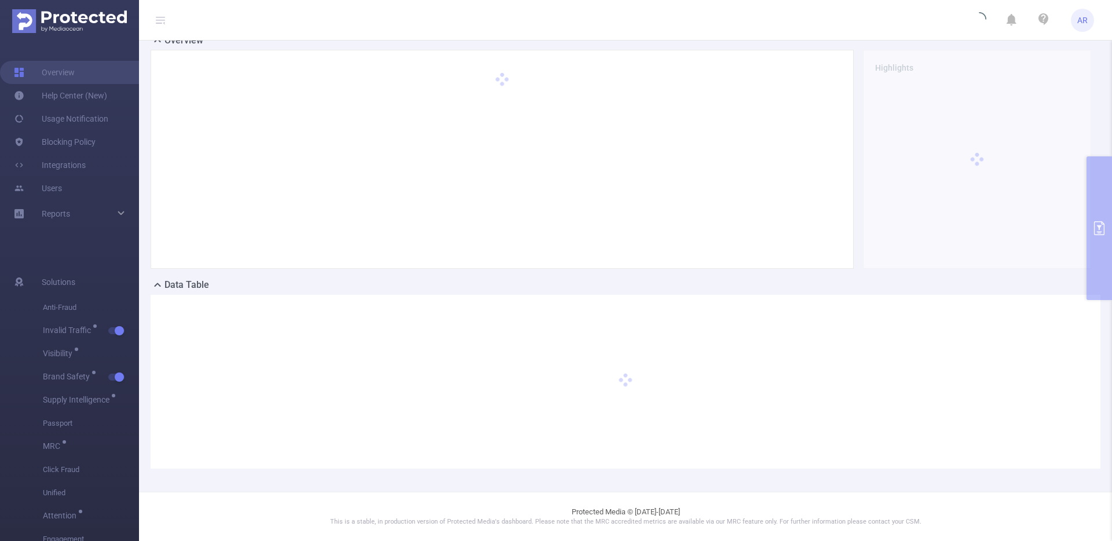
scroll to position [96, 0]
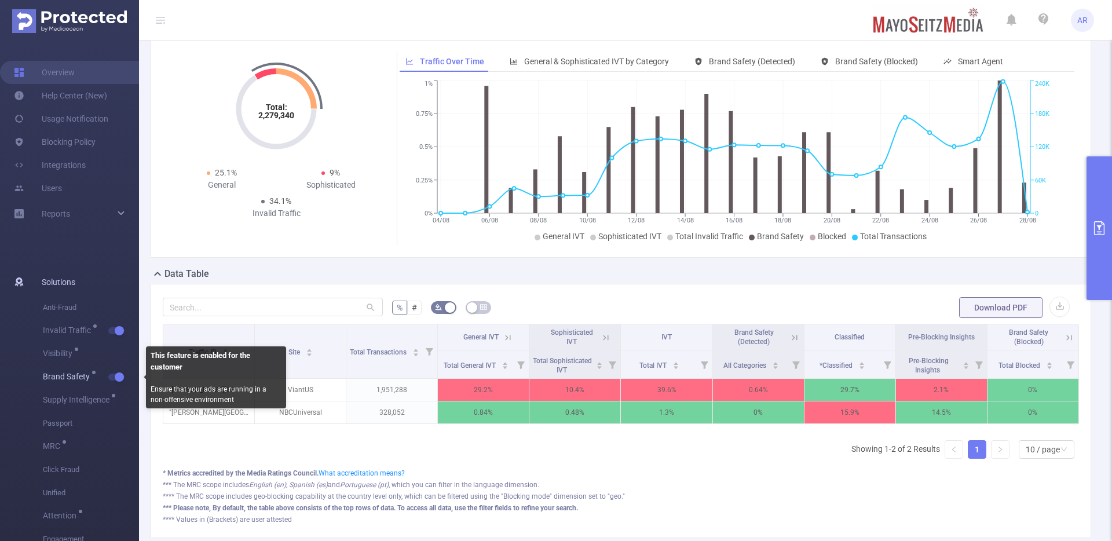
click at [111, 376] on span "button" at bounding box center [118, 377] width 15 height 6
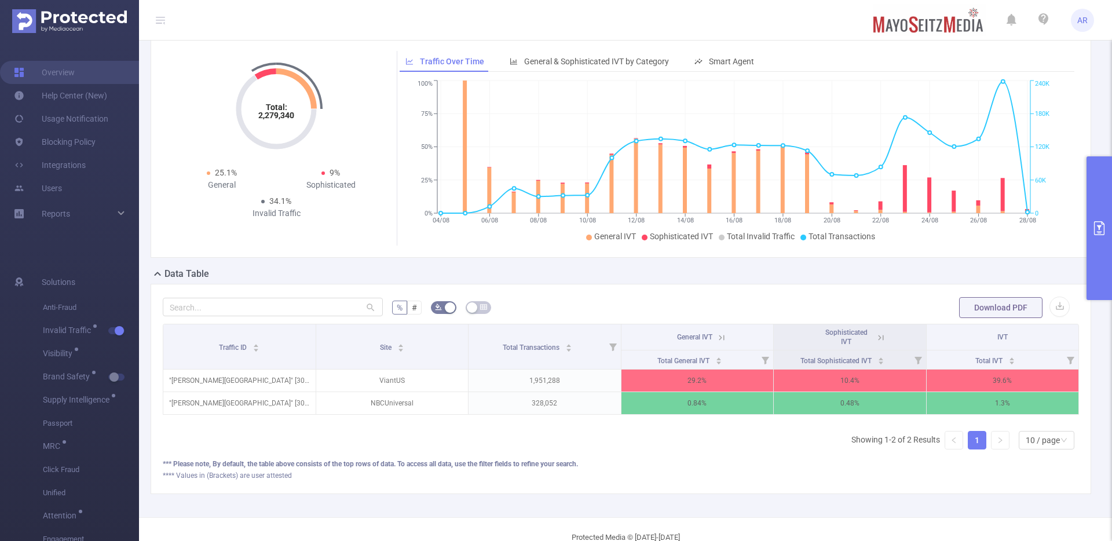
click at [1104, 259] on button "primary" at bounding box center [1098, 228] width 25 height 144
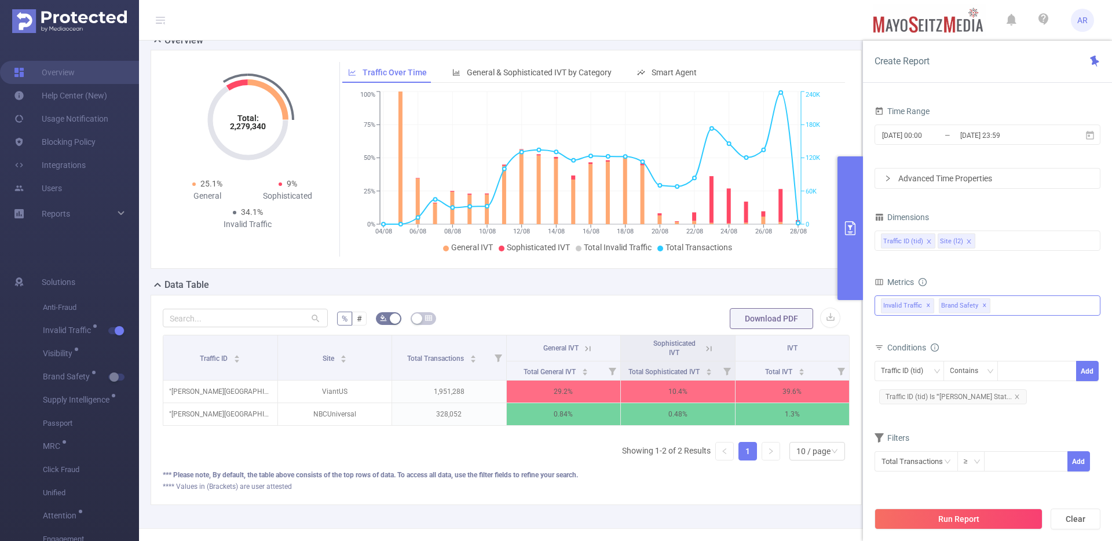
click at [1016, 299] on div "Invalid Traffic ✕ Brand Safety ✕ Anti-Fraud Invalid Traffic Visibility Brand Sa…" at bounding box center [987, 305] width 226 height 20
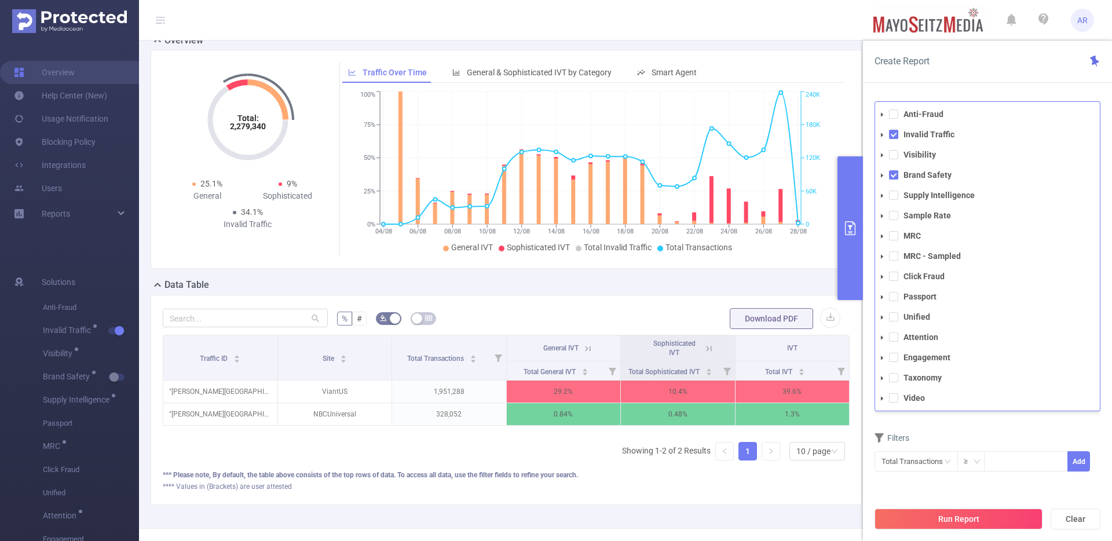
click at [1015, 431] on div "Filters" at bounding box center [987, 439] width 226 height 19
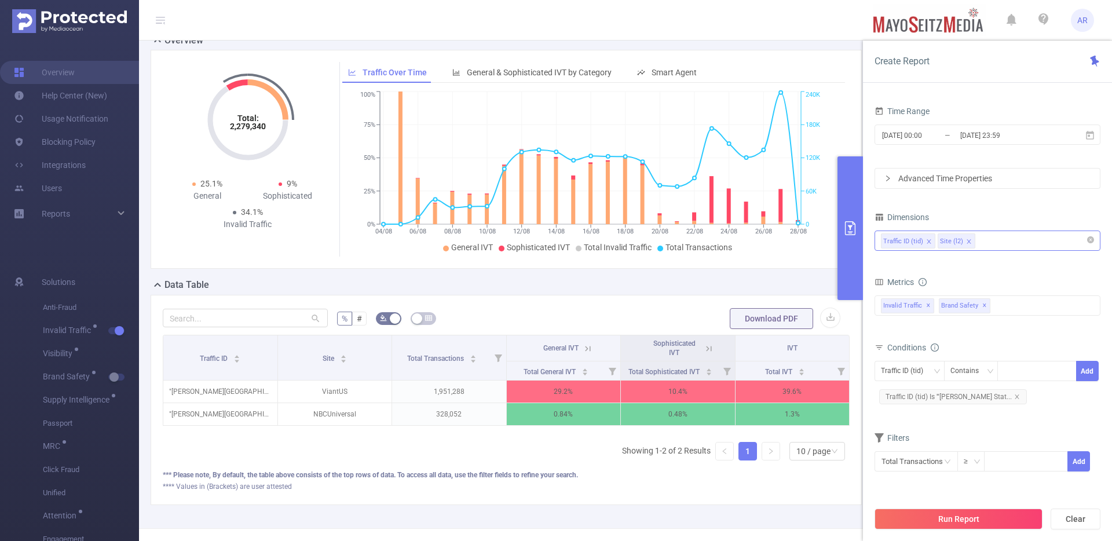
click at [996, 240] on div "Traffic ID (tid) Site (l2)" at bounding box center [987, 240] width 213 height 19
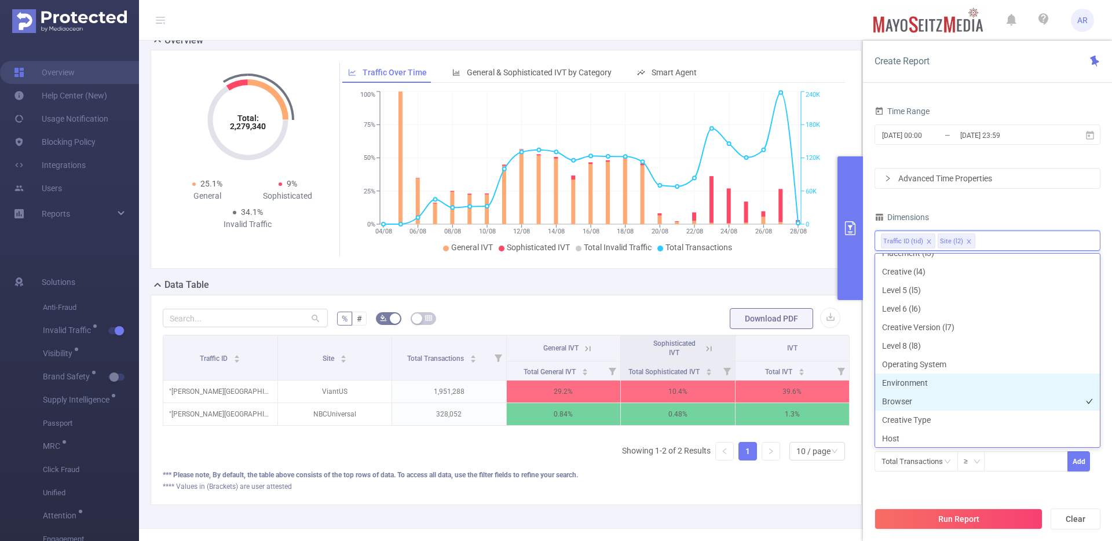
scroll to position [87, 0]
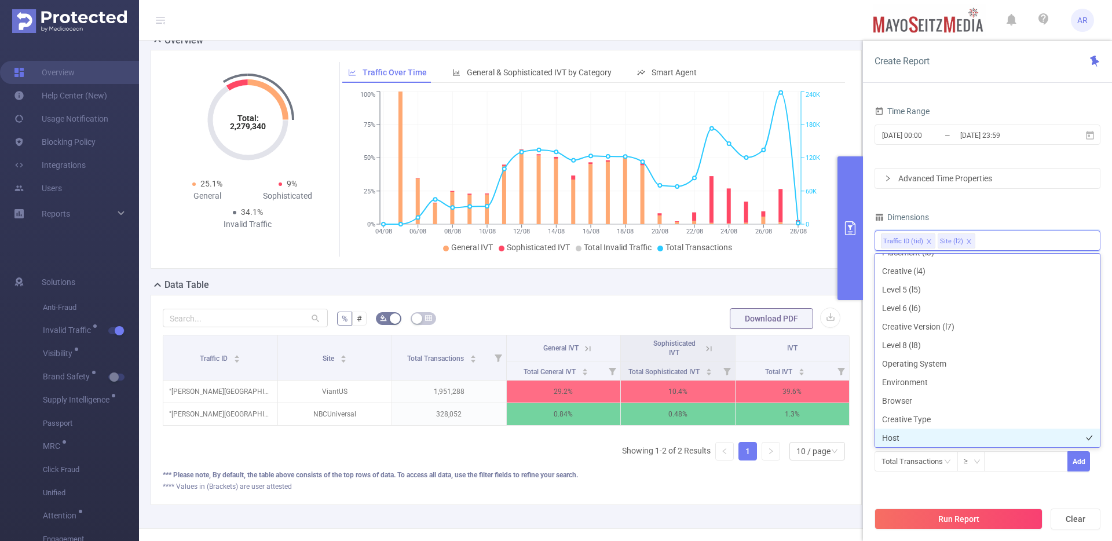
click at [890, 437] on li "Host" at bounding box center [987, 438] width 225 height 19
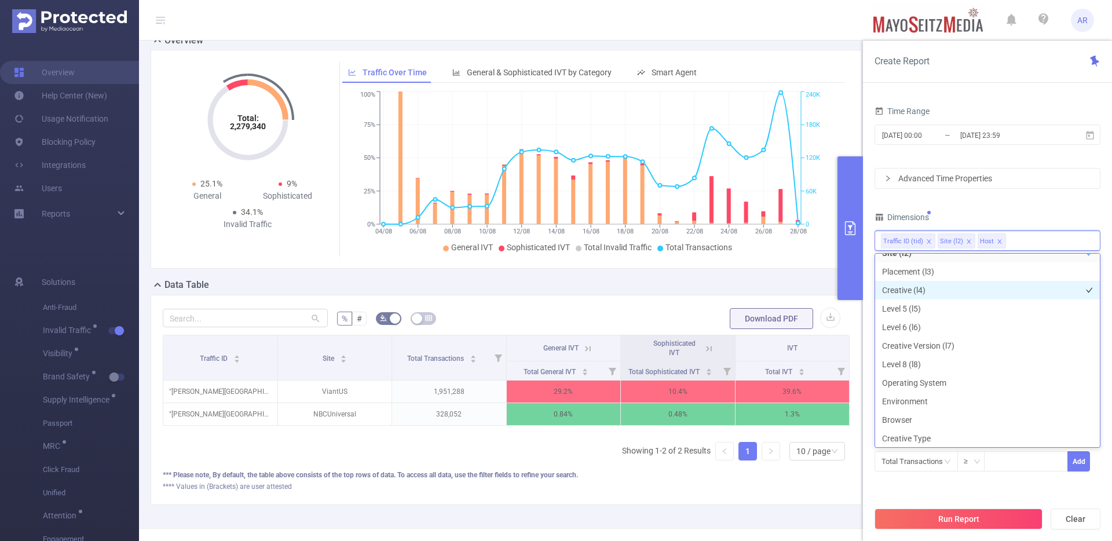
scroll to position [230, 0]
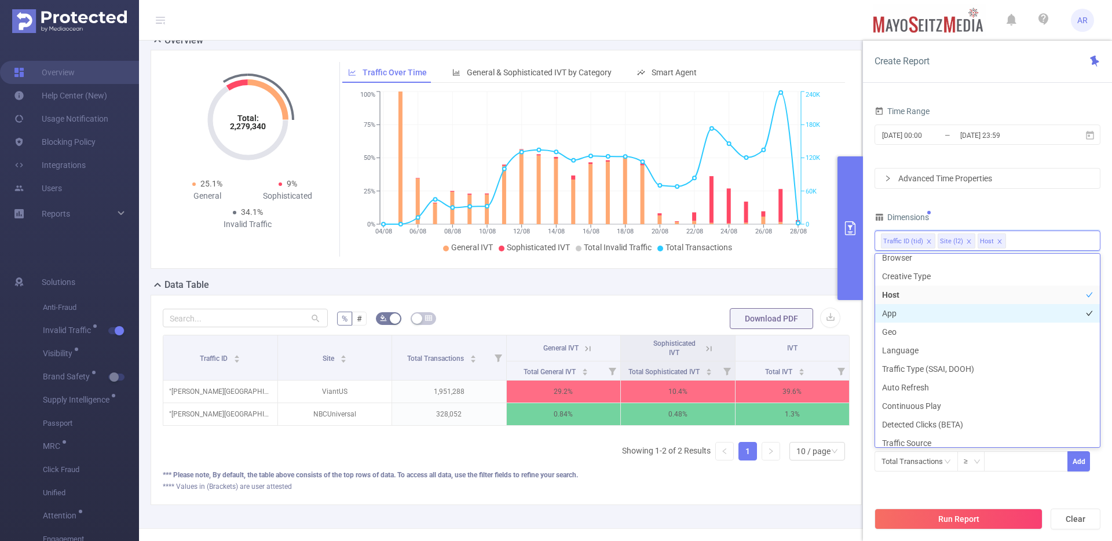
click at [901, 316] on li "App" at bounding box center [987, 313] width 225 height 19
click at [935, 518] on button "Run Report" at bounding box center [958, 518] width 168 height 21
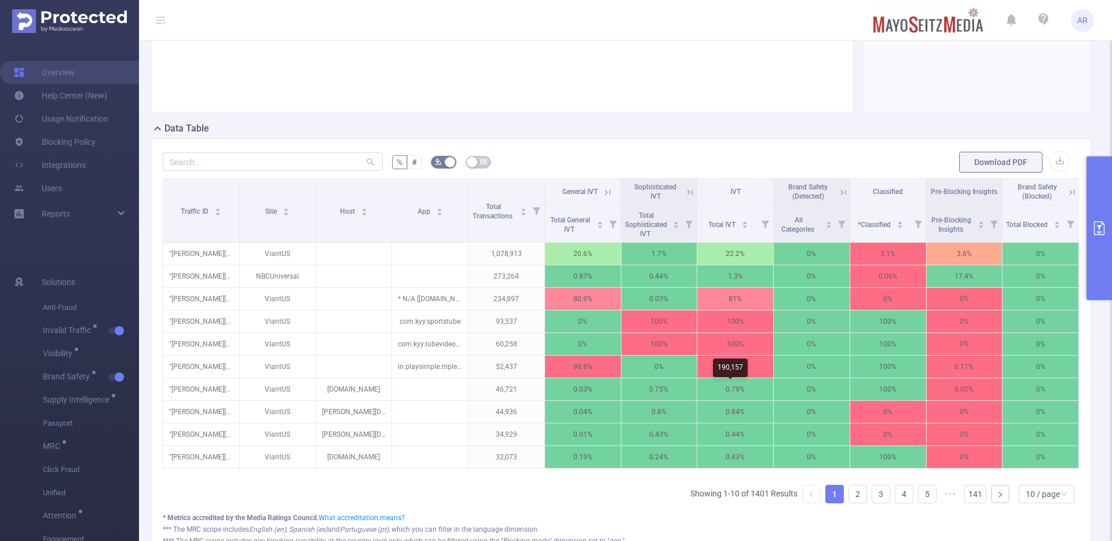
scroll to position [275, 0]
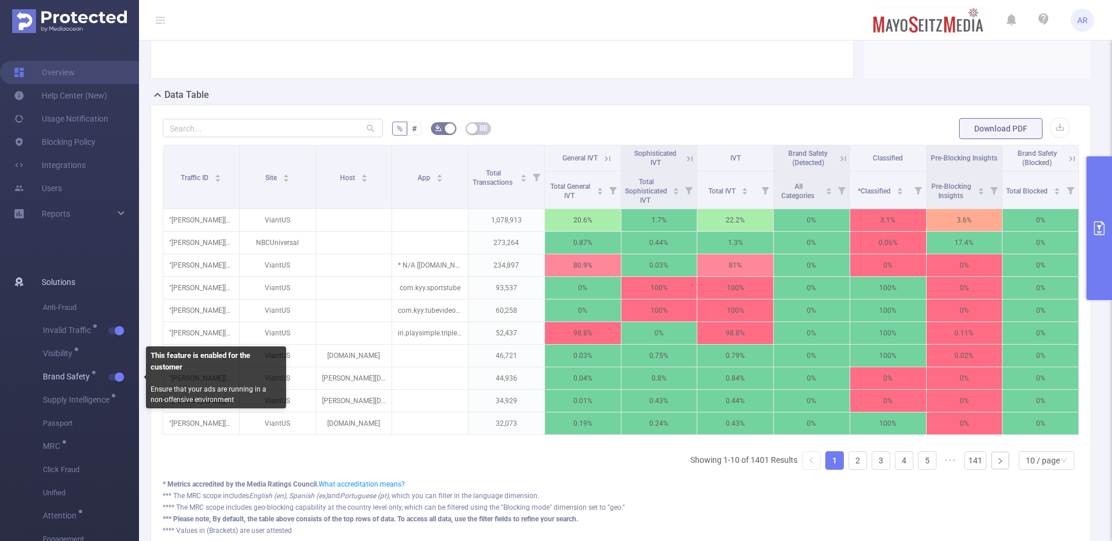
click at [115, 375] on button "button" at bounding box center [116, 377] width 16 height 7
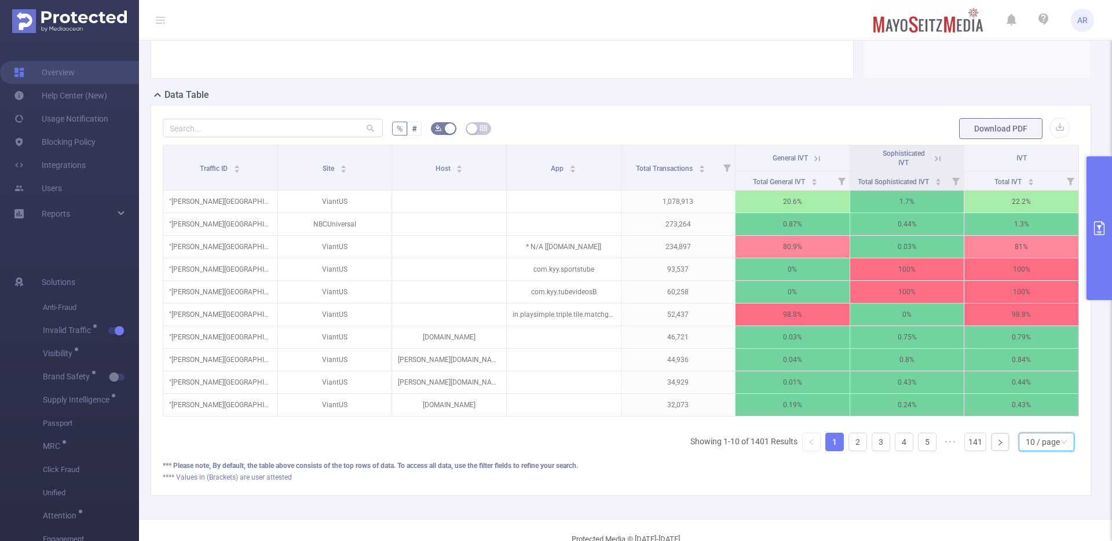
click at [1026, 451] on div "10 / page" at bounding box center [1043, 441] width 34 height 17
click at [1026, 383] on li "20 / page" at bounding box center [1037, 374] width 56 height 19
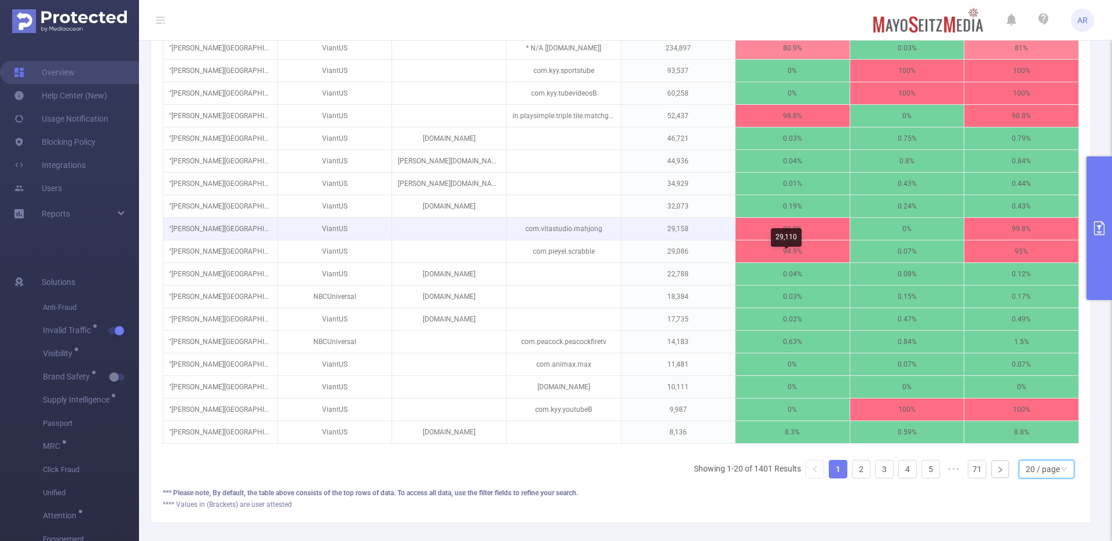
scroll to position [548, 0]
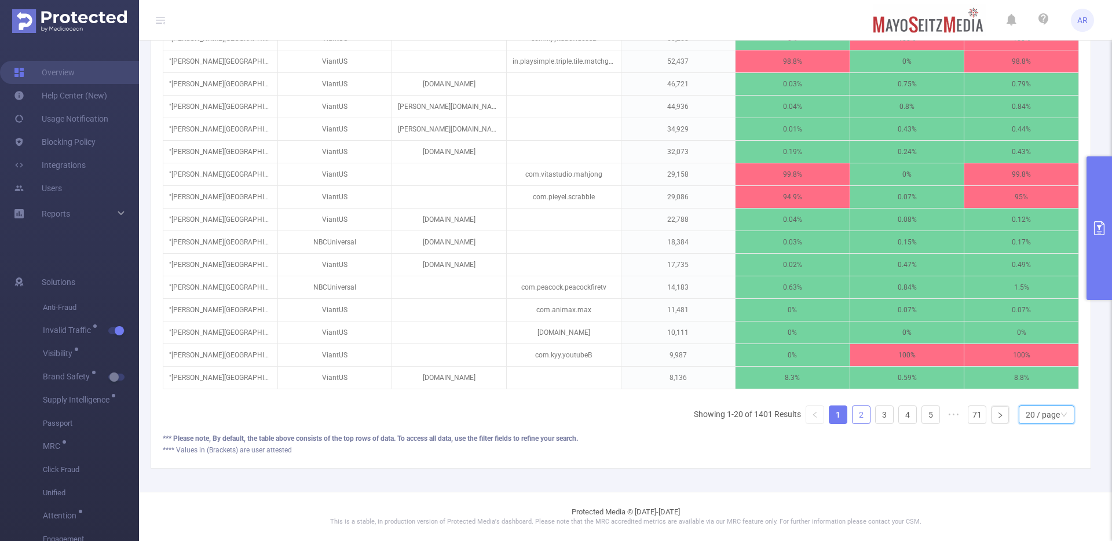
click at [858, 414] on link "2" at bounding box center [860, 414] width 17 height 17
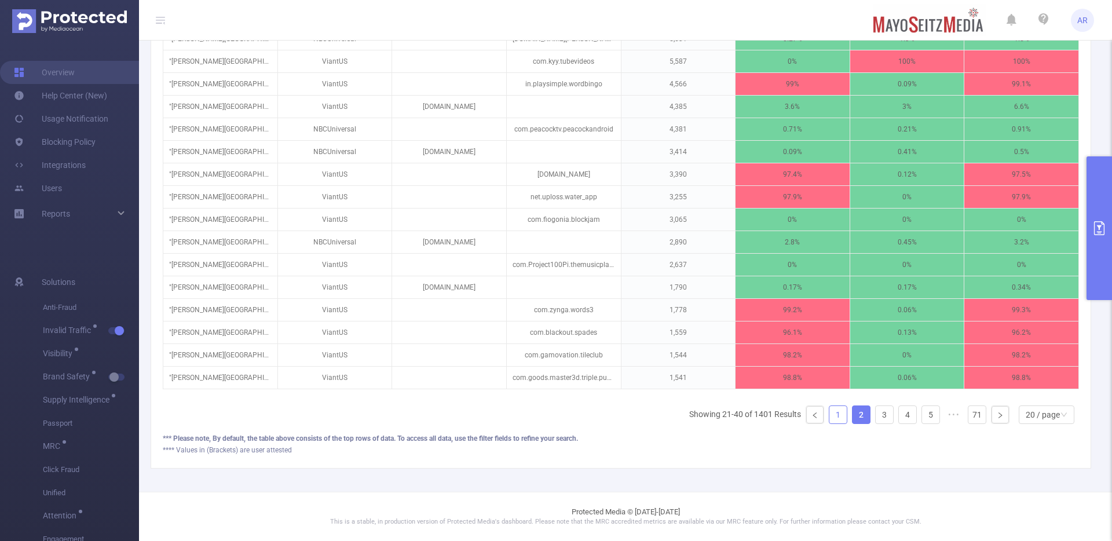
click at [829, 416] on link "1" at bounding box center [837, 414] width 17 height 17
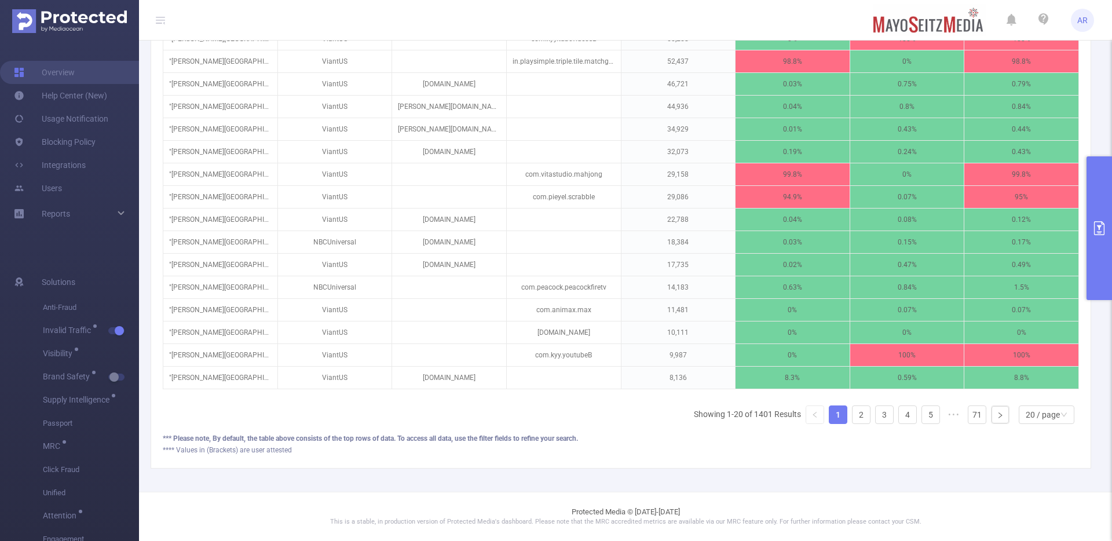
click at [1095, 260] on button "primary" at bounding box center [1098, 228] width 25 height 144
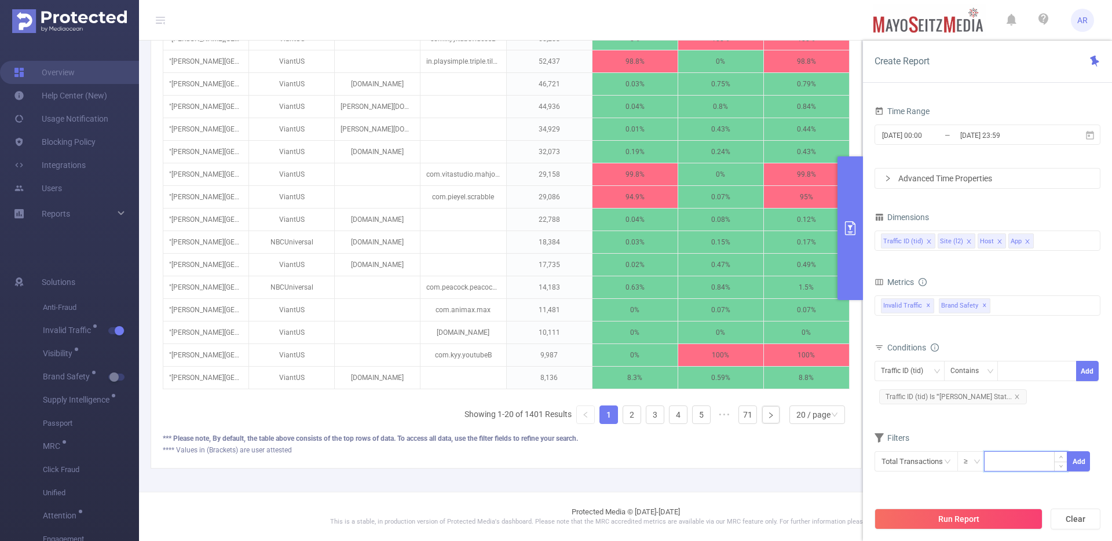
click at [996, 460] on input at bounding box center [1025, 460] width 82 height 17
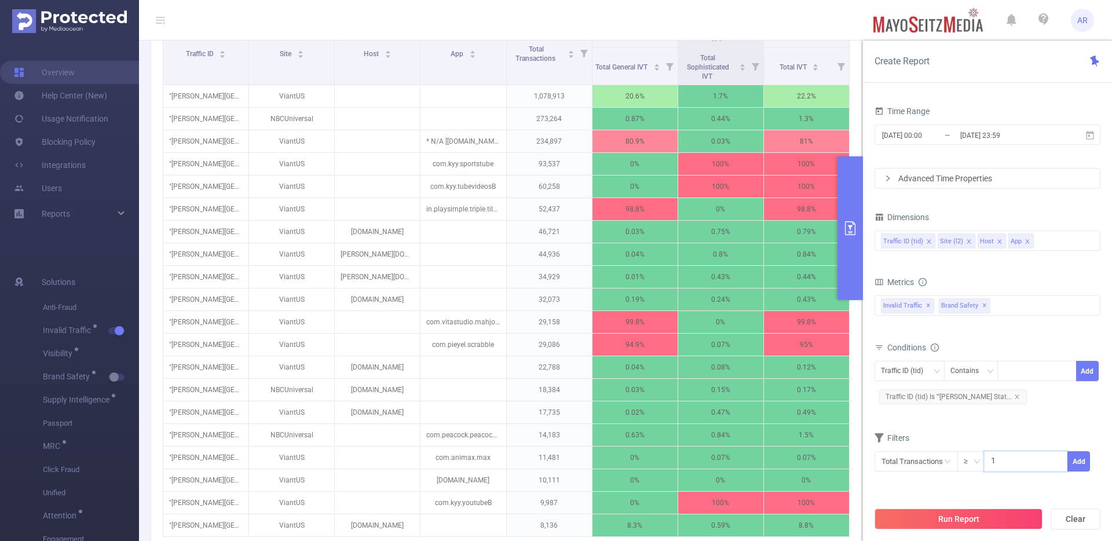
scroll to position [566, 0]
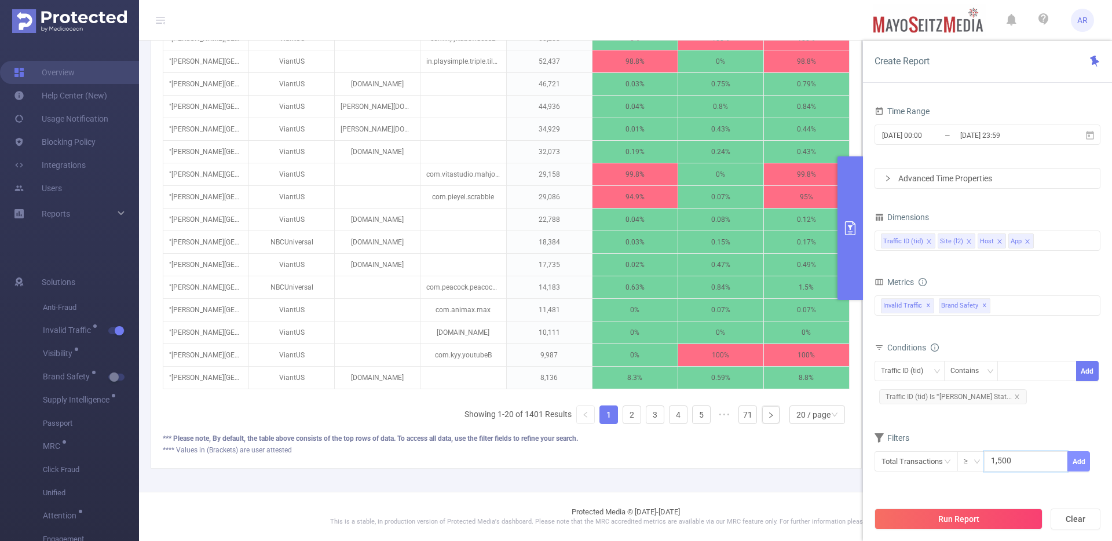
type input "1,500"
click at [1071, 459] on button "Add" at bounding box center [1078, 461] width 23 height 20
click at [972, 521] on button "Run Report" at bounding box center [958, 518] width 168 height 21
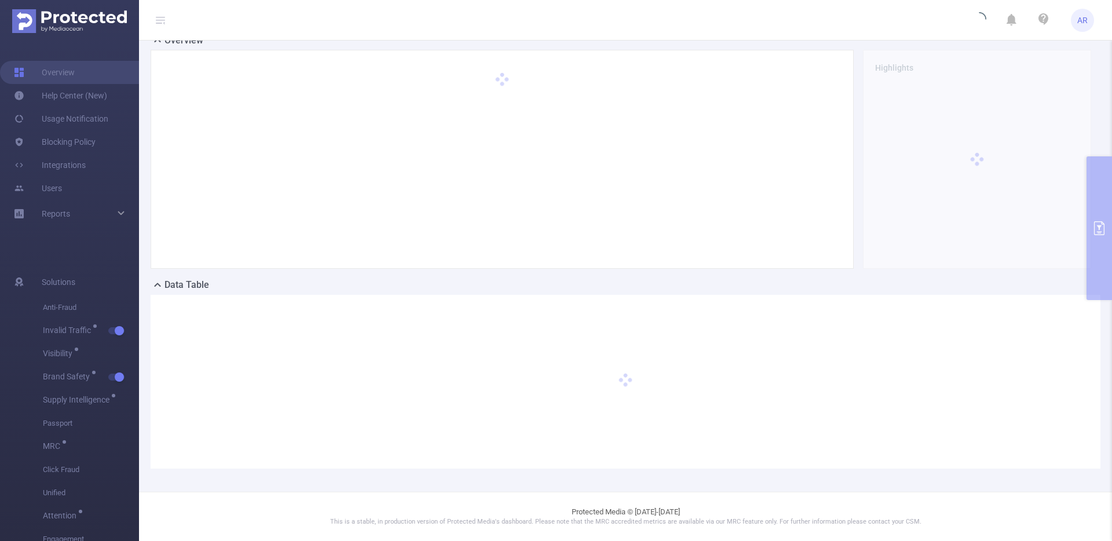
scroll to position [96, 0]
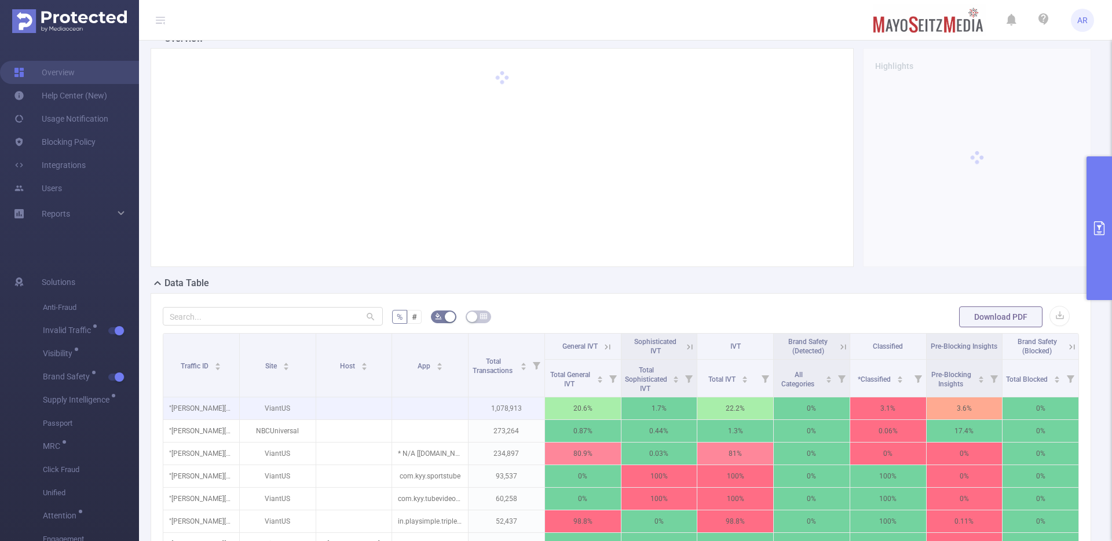
scroll to position [98, 0]
click at [1096, 277] on button "primary" at bounding box center [1098, 228] width 25 height 144
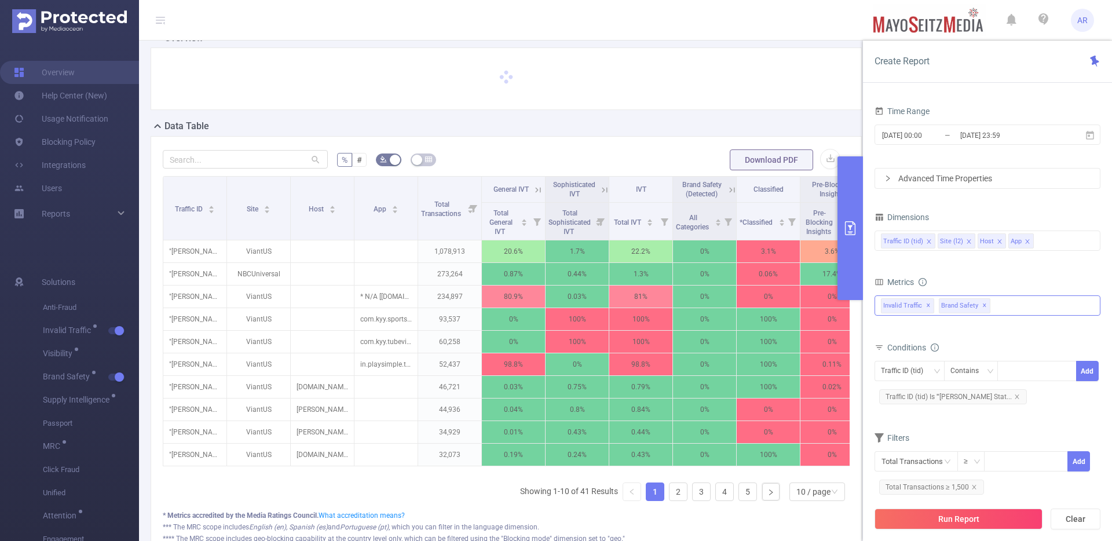
click at [982, 306] on span "✕" at bounding box center [984, 306] width 5 height 14
click at [973, 515] on button "Run Report" at bounding box center [958, 518] width 168 height 21
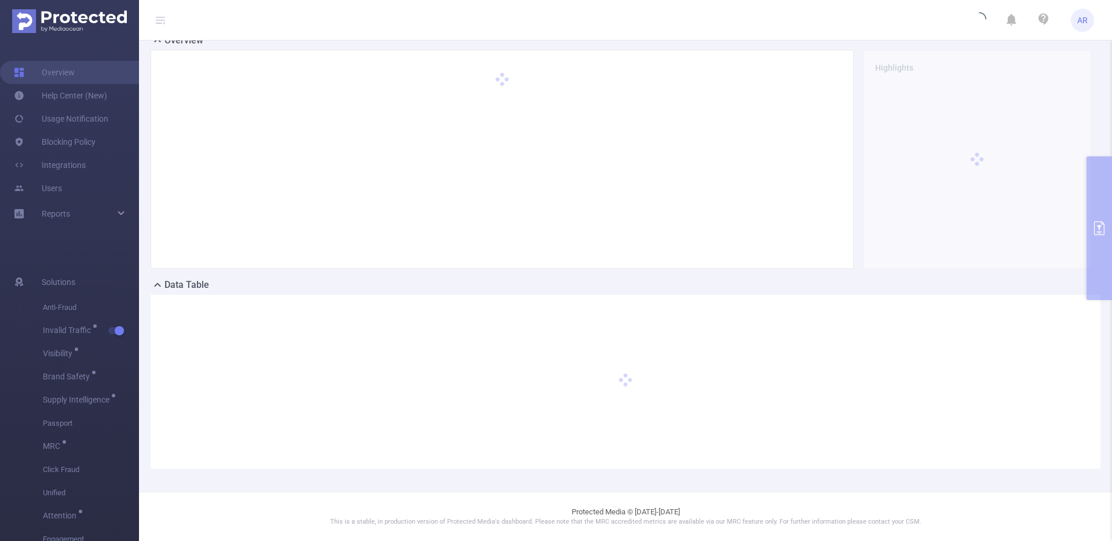
scroll to position [0, 0]
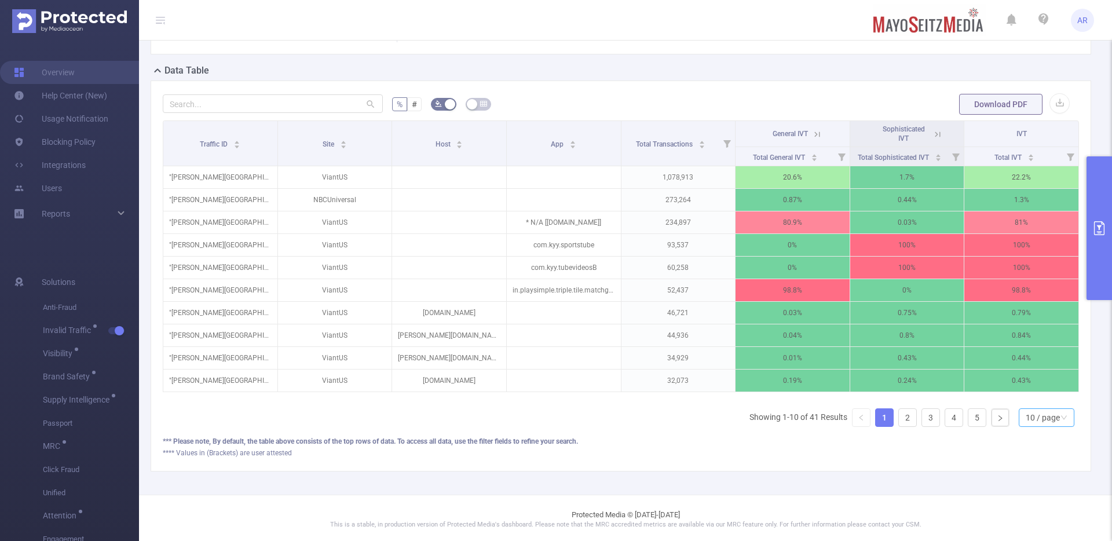
scroll to position [322, 0]
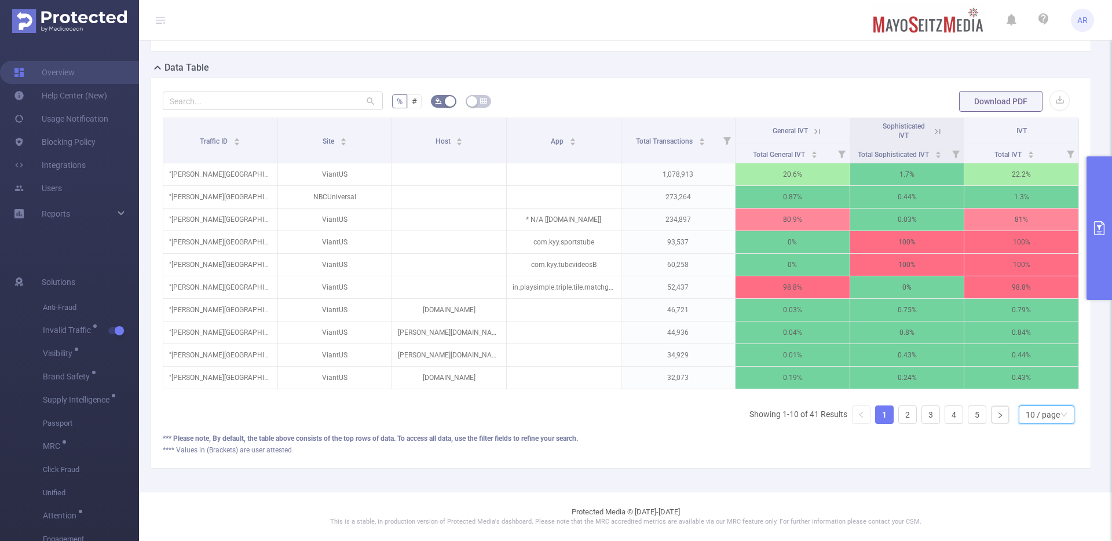
click at [1026, 415] on div "10 / page" at bounding box center [1043, 414] width 34 height 17
click at [1027, 340] on li "20 / page" at bounding box center [1037, 347] width 56 height 19
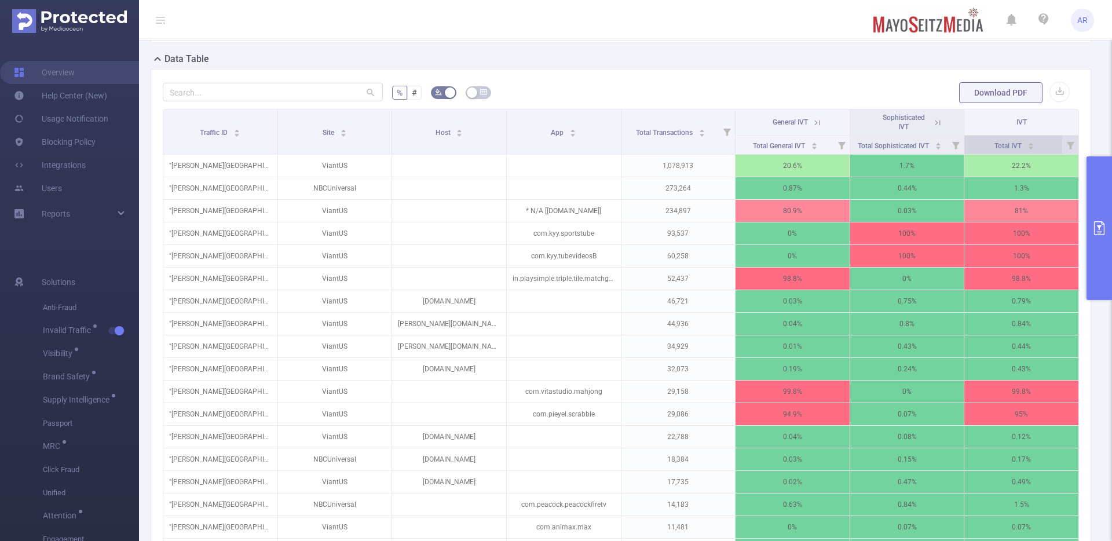
click at [1027, 149] on icon "icon: caret-down" at bounding box center [1030, 148] width 6 height 6
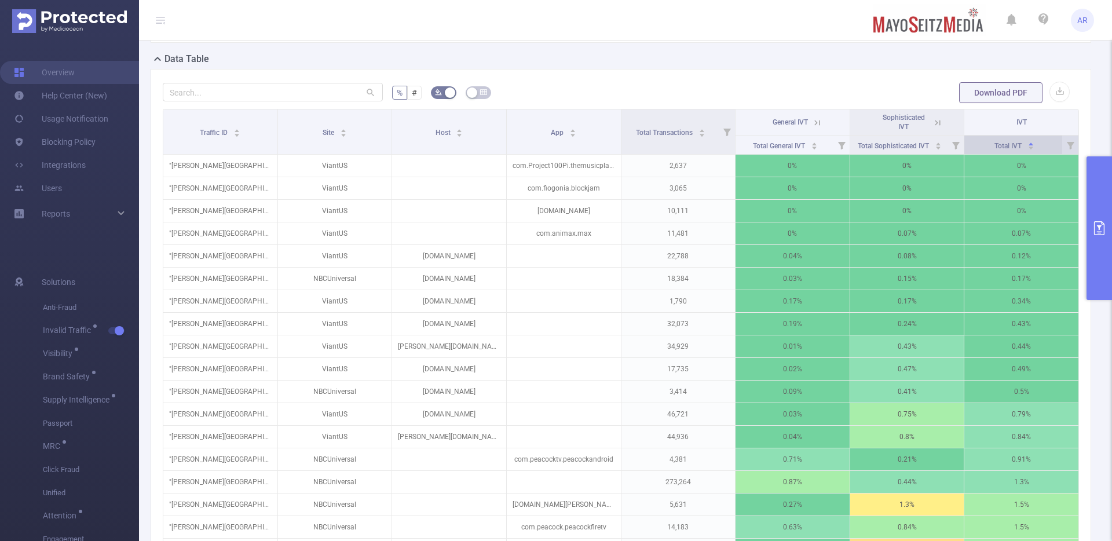
click at [1027, 149] on icon "icon: caret-down" at bounding box center [1030, 148] width 6 height 6
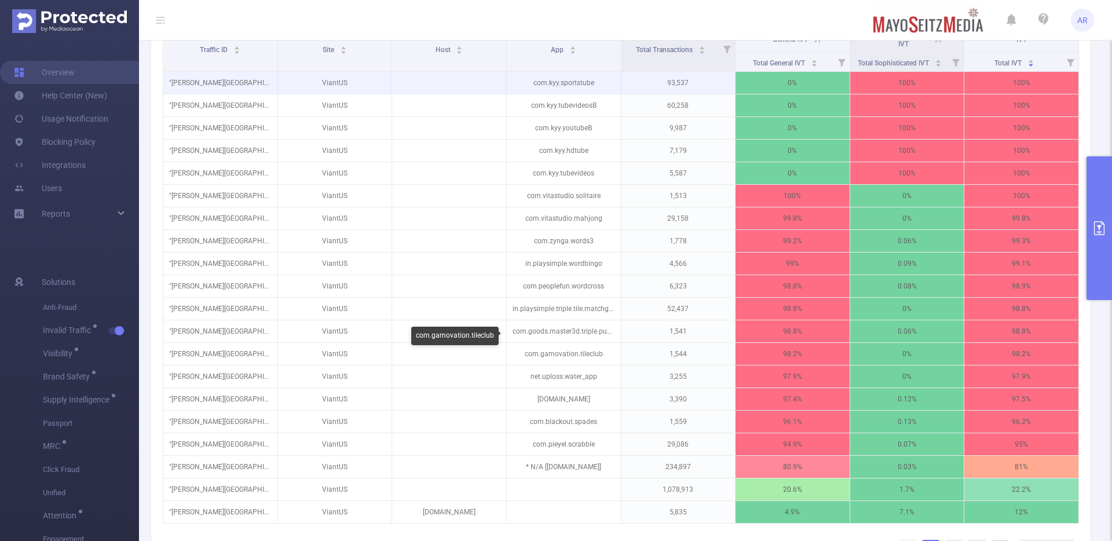
scroll to position [404, 0]
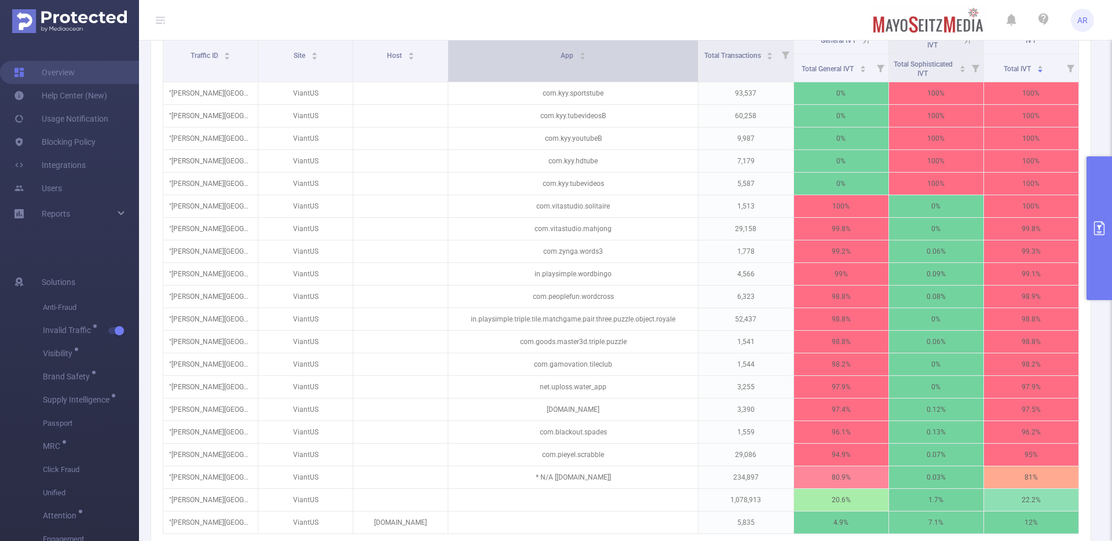
drag, startPoint x: 615, startPoint y: 46, endPoint x: 661, endPoint y: 50, distance: 46.5
click at [661, 50] on th "App" at bounding box center [573, 55] width 250 height 54
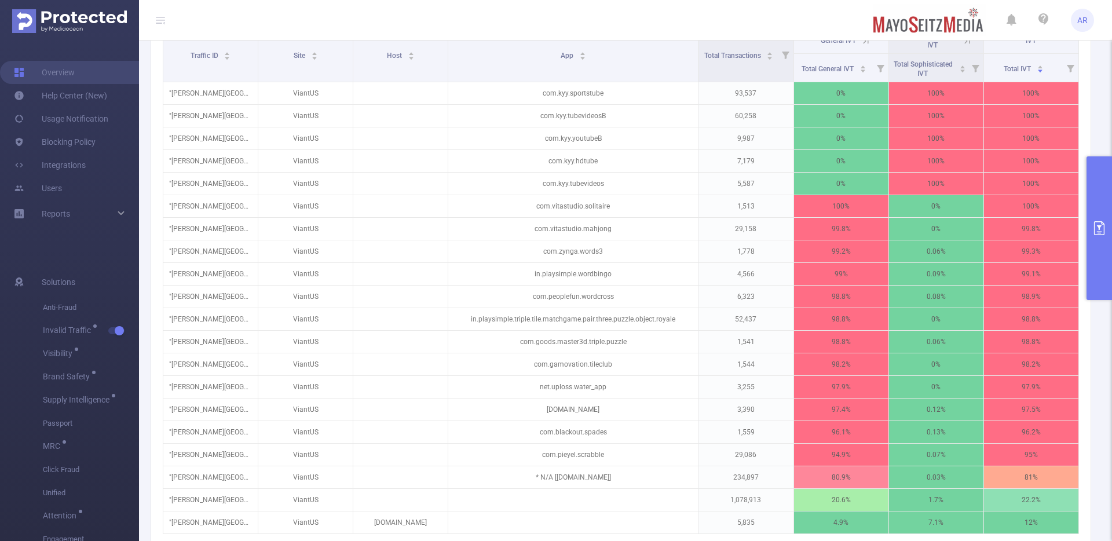
click at [861, 42] on icon at bounding box center [866, 41] width 10 height 10
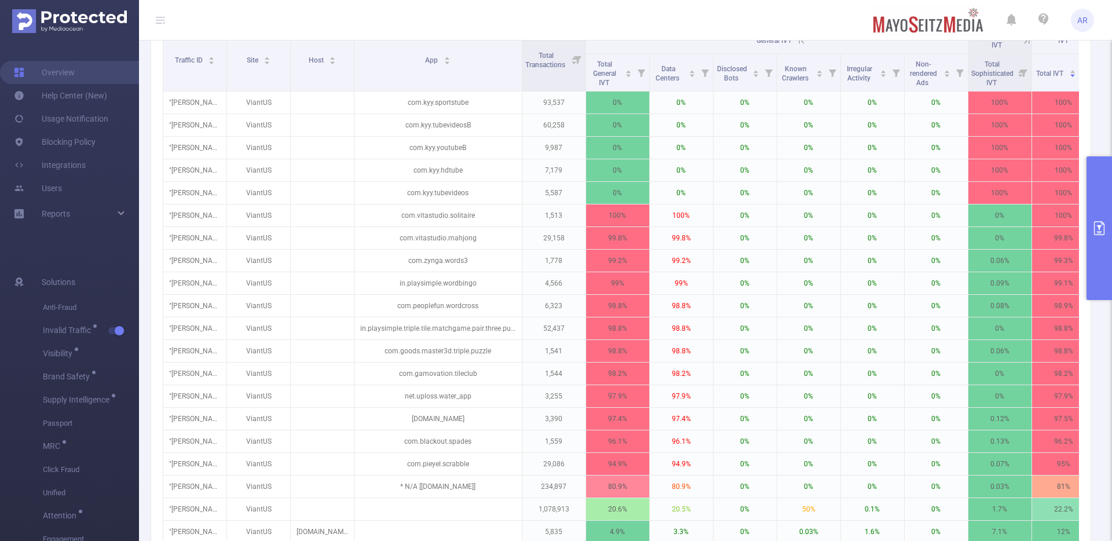
click at [1027, 43] on icon at bounding box center [1027, 41] width 10 height 10
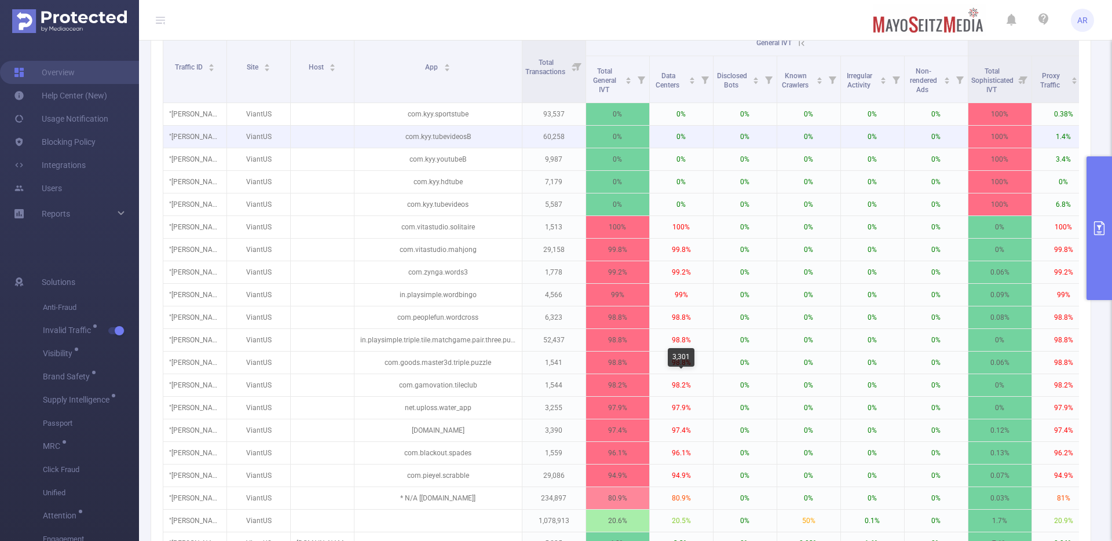
scroll to position [382, 0]
